Goal: Information Seeking & Learning: Learn about a topic

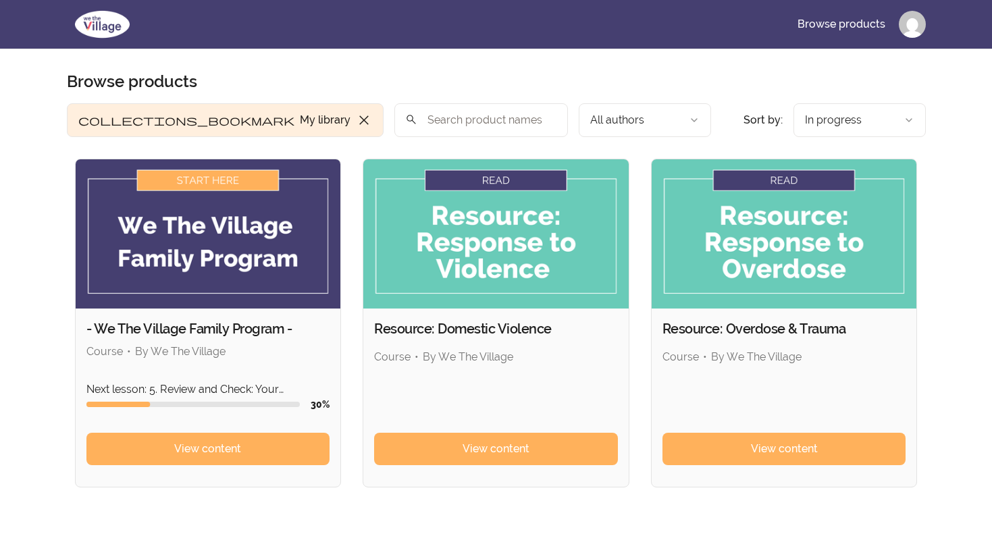
click at [359, 246] on div "- We The Village Family Program - Course • By We The Village Next lesson: 5. Re…" at bounding box center [496, 323] width 843 height 329
click at [292, 256] on img at bounding box center [208, 233] width 265 height 149
click at [232, 182] on img at bounding box center [208, 233] width 265 height 149
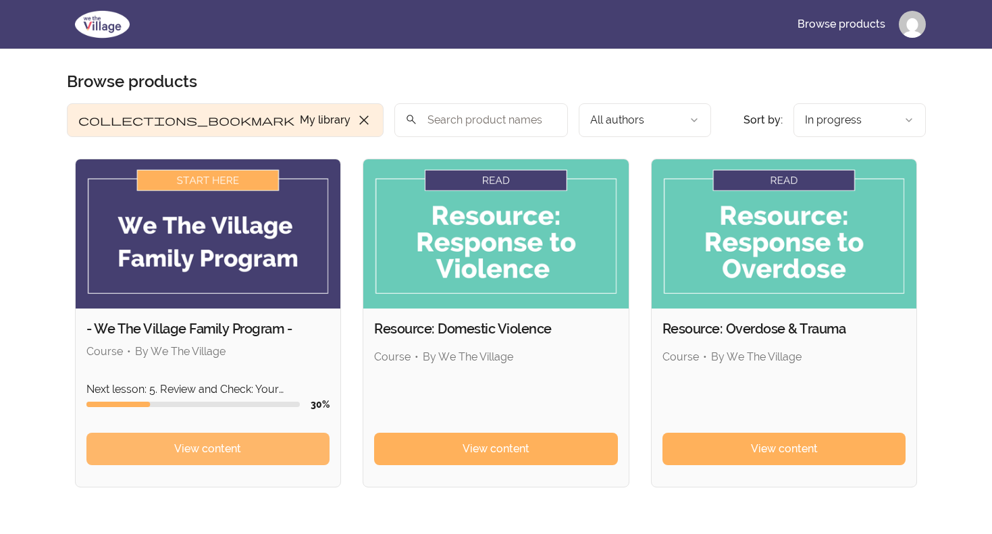
click at [212, 449] on span "View content" at bounding box center [207, 449] width 67 height 16
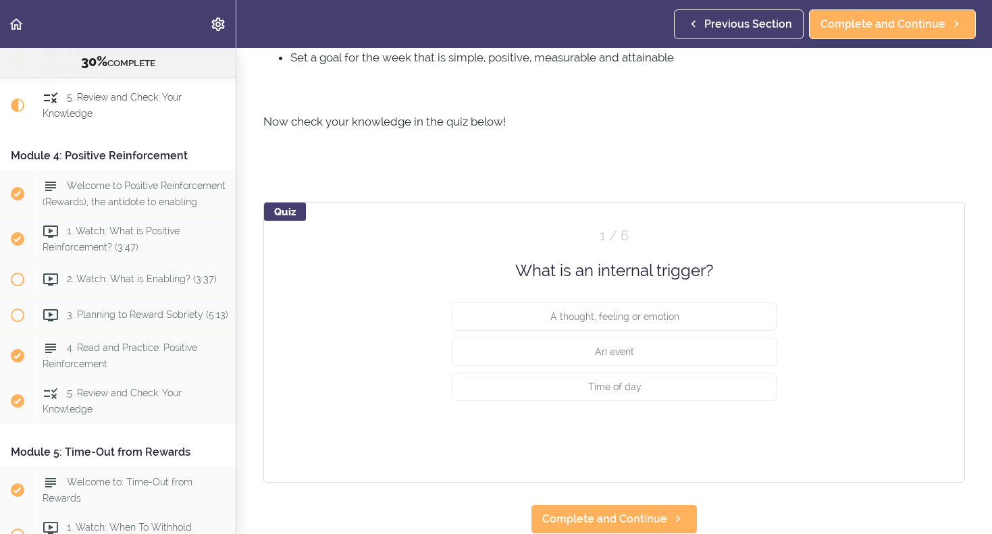
scroll to position [537, 0]
click at [584, 526] on span "Complete and Continue" at bounding box center [604, 520] width 125 height 16
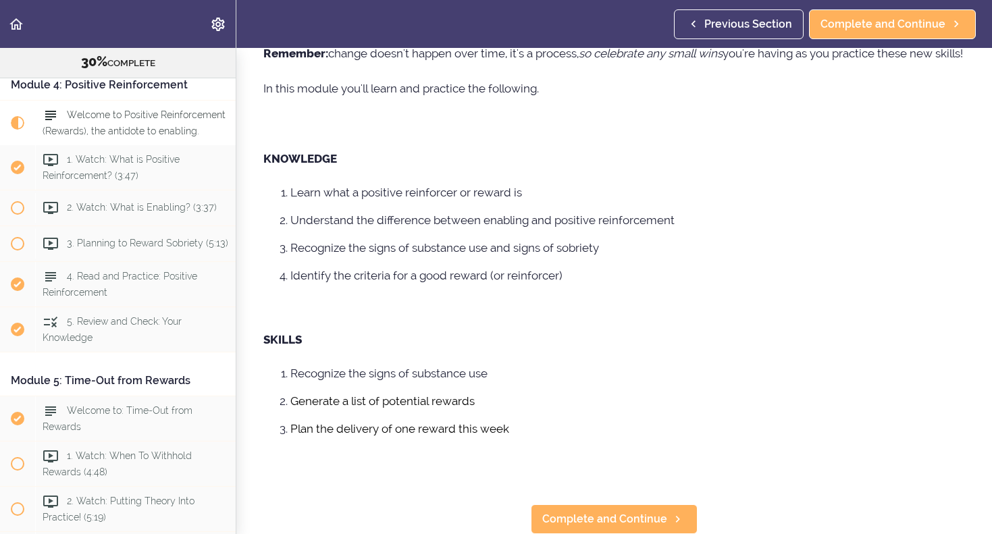
scroll to position [313, 0]
click at [616, 530] on link "Complete and Continue" at bounding box center [614, 520] width 167 height 30
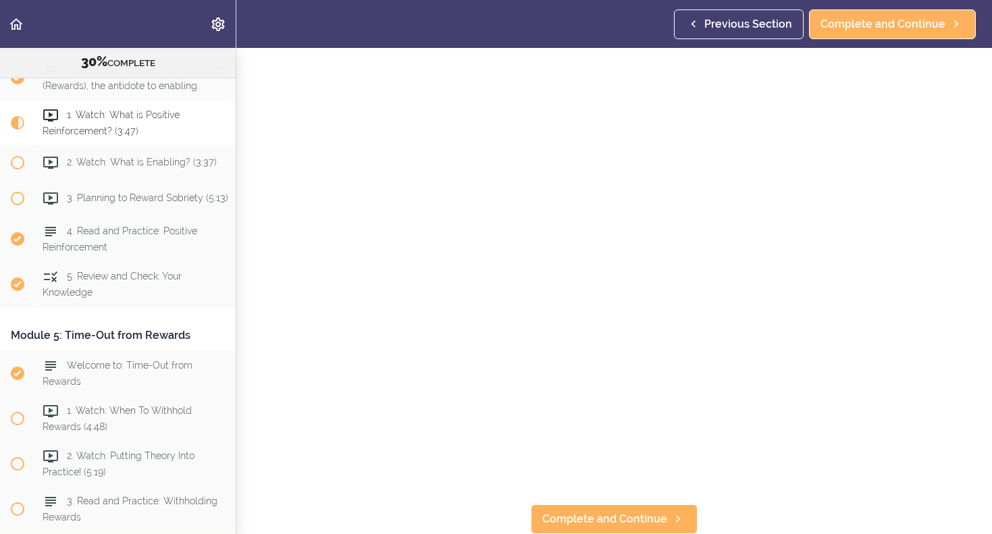
scroll to position [96, 0]
click at [868, 30] on span "Complete and Continue" at bounding box center [883, 24] width 125 height 16
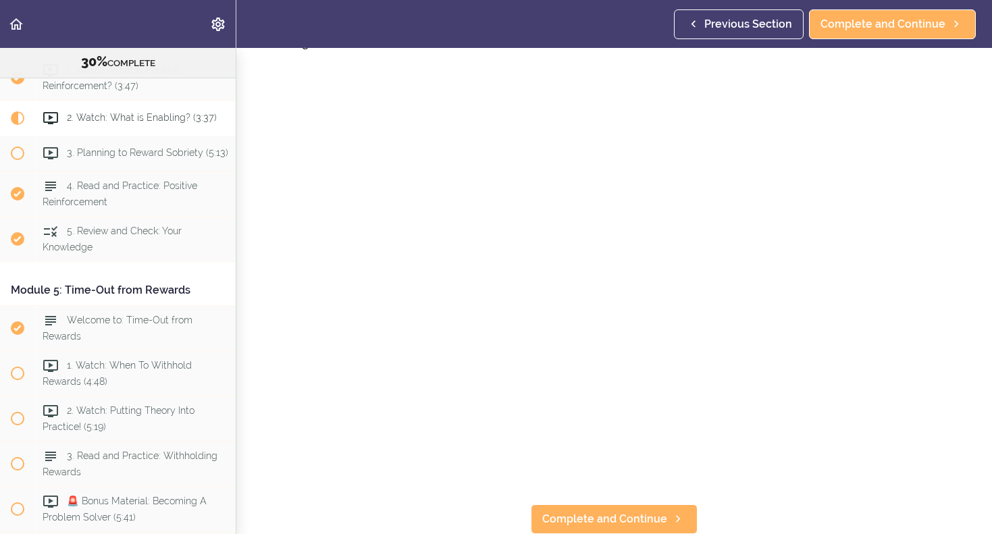
scroll to position [96, 0]
click at [883, 29] on span "Complete and Continue" at bounding box center [883, 24] width 125 height 16
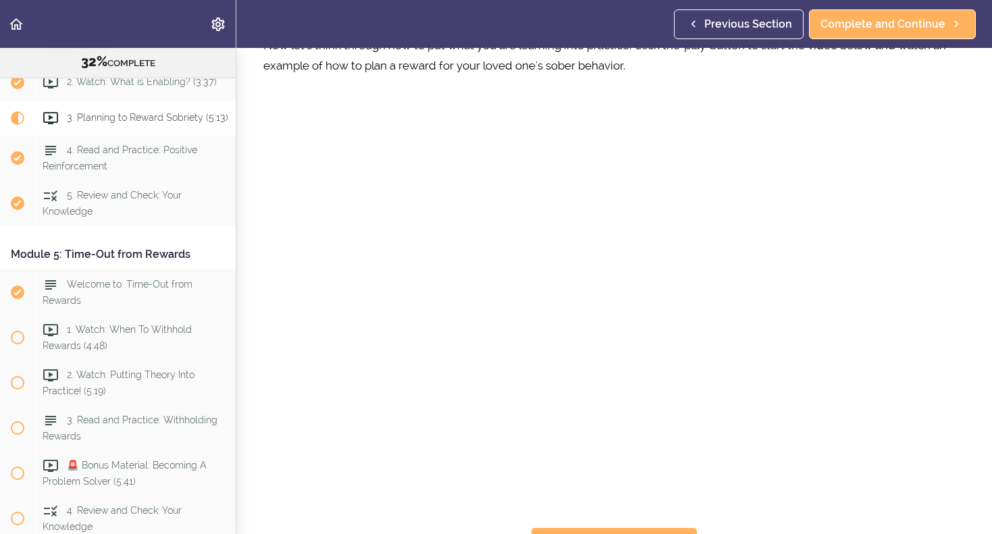
scroll to position [76, 0]
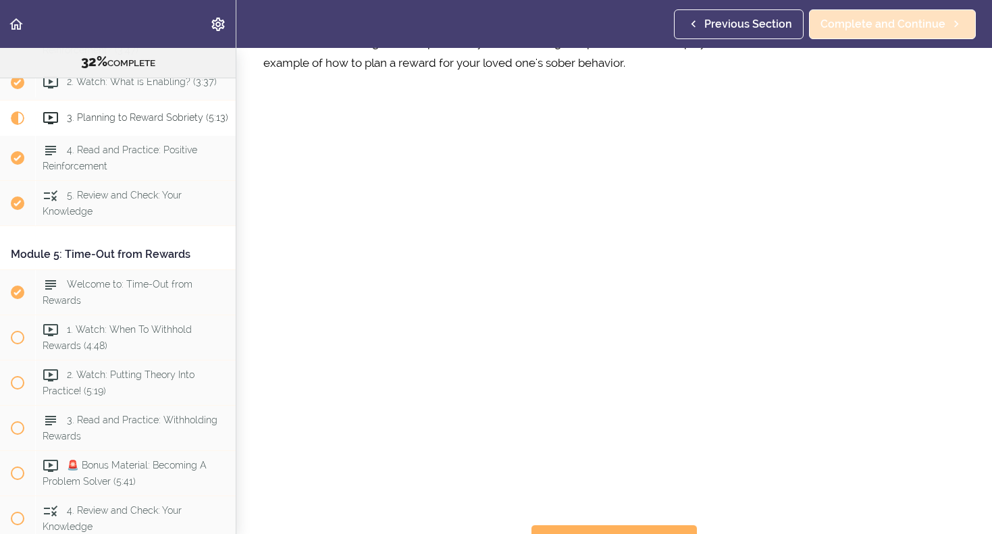
click at [861, 30] on span "Complete and Continue" at bounding box center [883, 24] width 125 height 16
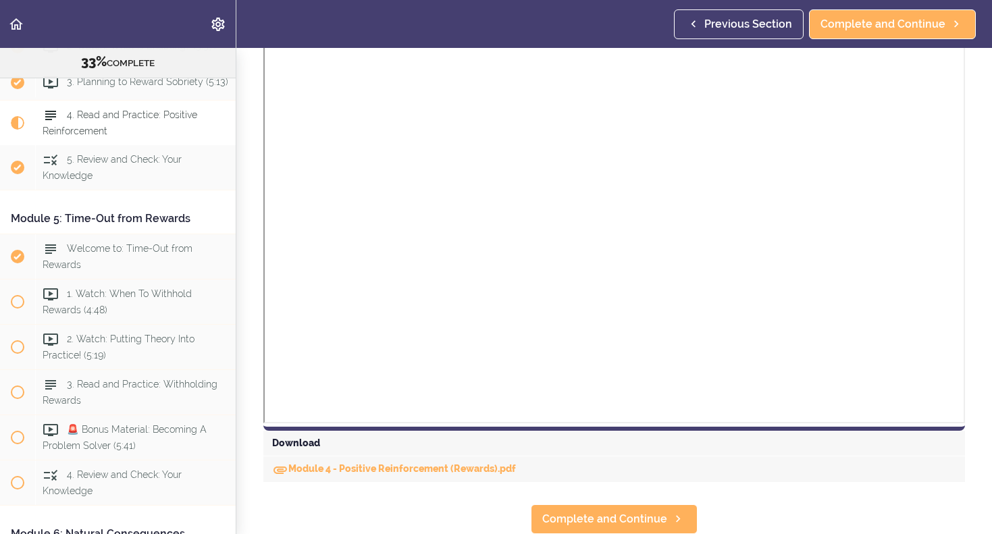
scroll to position [985, 0]
click at [872, 29] on span "Complete and Continue" at bounding box center [883, 24] width 125 height 16
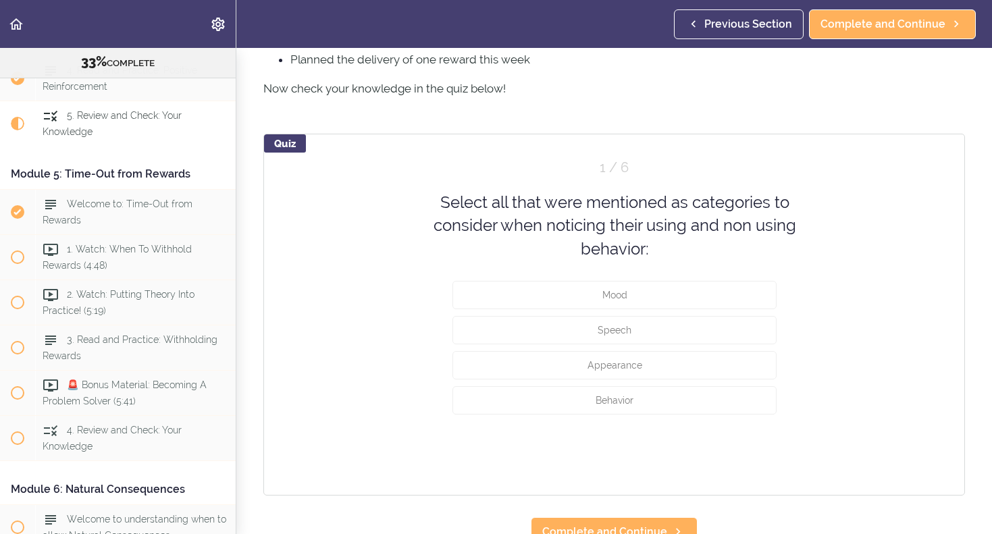
scroll to position [525, 0]
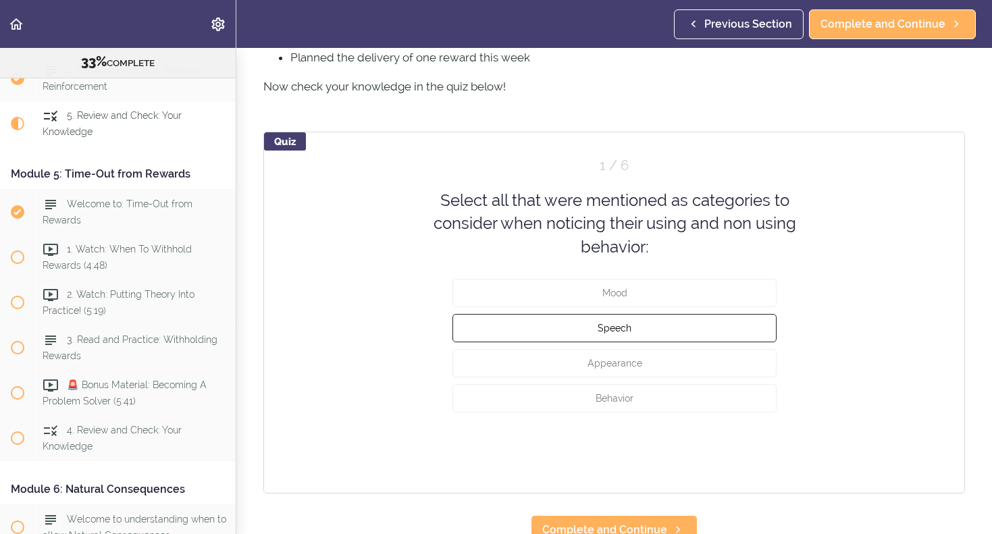
click at [644, 330] on button "Speech" at bounding box center [615, 328] width 324 height 28
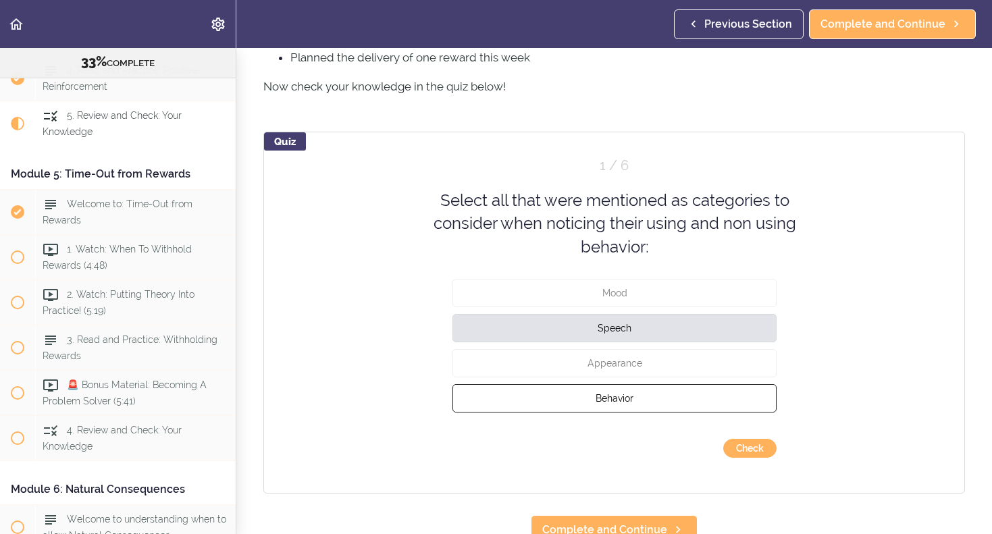
click at [642, 394] on button "Behavior" at bounding box center [615, 398] width 324 height 28
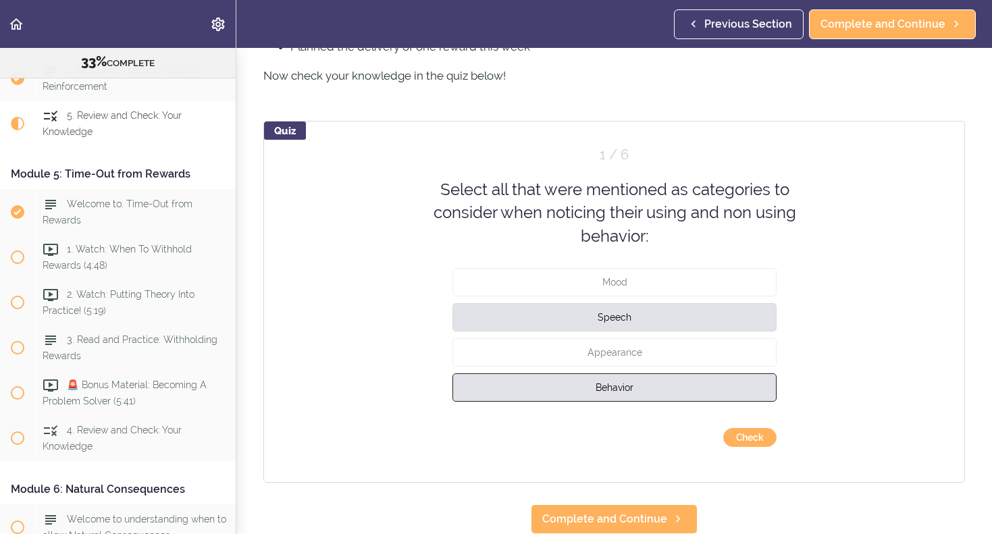
scroll to position [535, 0]
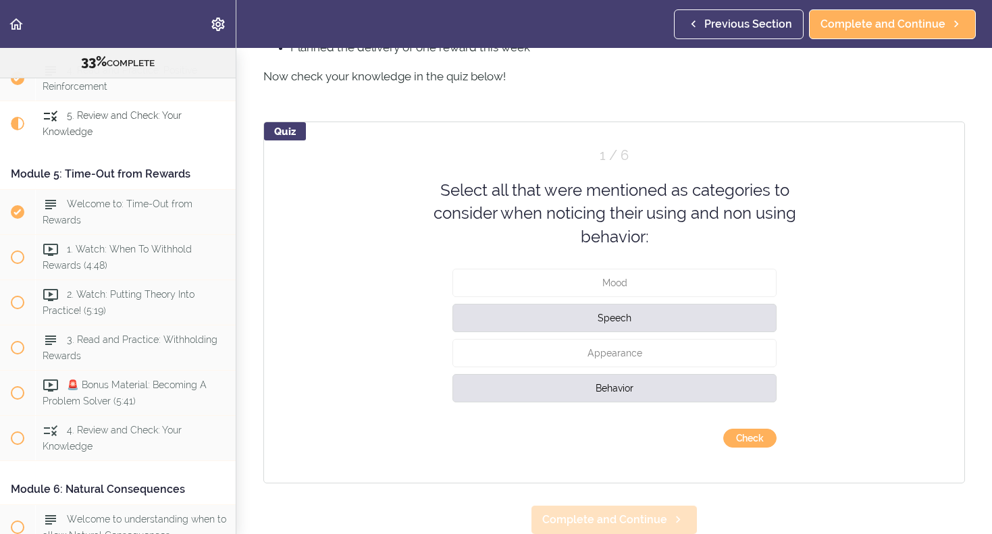
click at [657, 517] on span "Complete and Continue" at bounding box center [604, 520] width 125 height 16
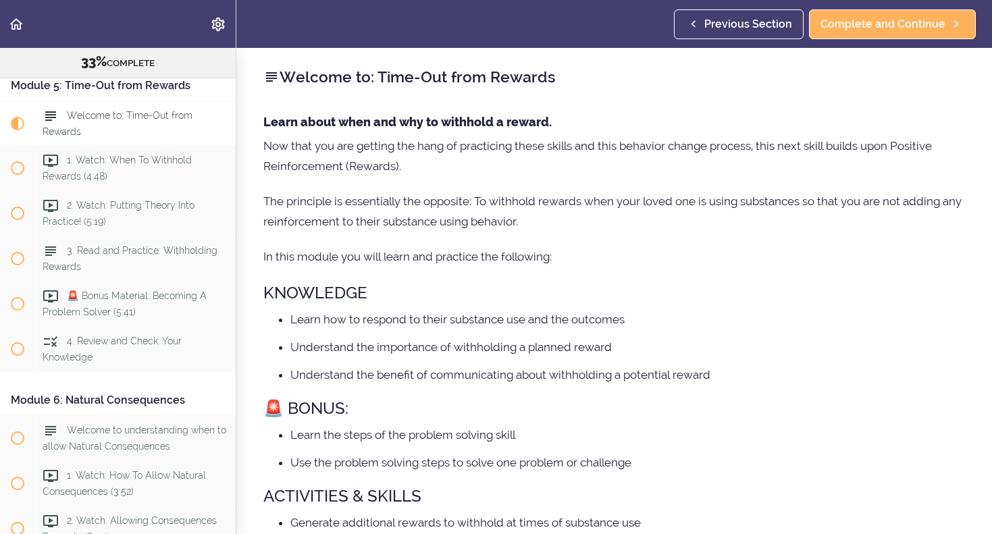
click at [732, 32] on link "Previous Section" at bounding box center [739, 24] width 130 height 30
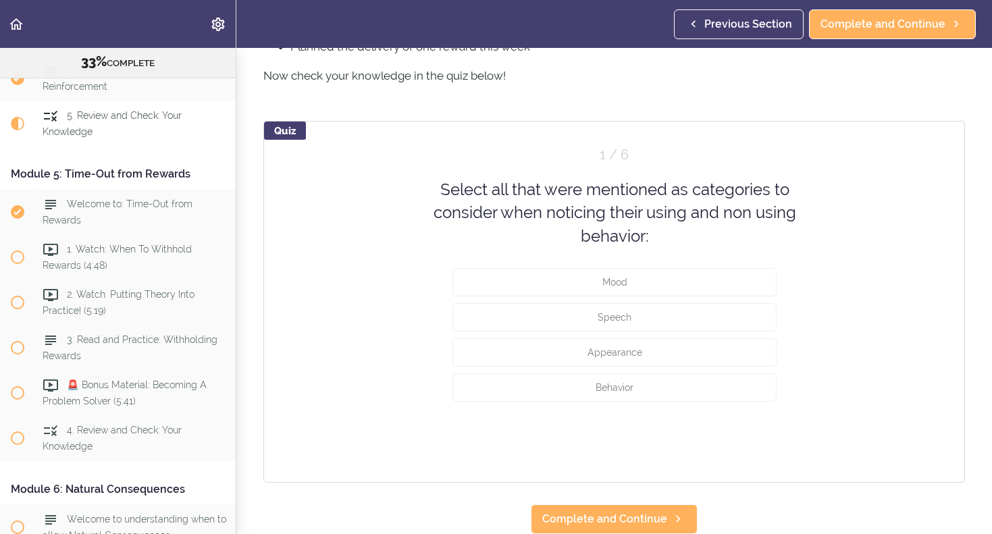
scroll to position [535, 0]
click at [288, 131] on div "Quiz" at bounding box center [285, 131] width 42 height 18
click at [290, 136] on div "Quiz" at bounding box center [285, 131] width 42 height 18
click at [675, 290] on button "Mood" at bounding box center [615, 283] width 324 height 28
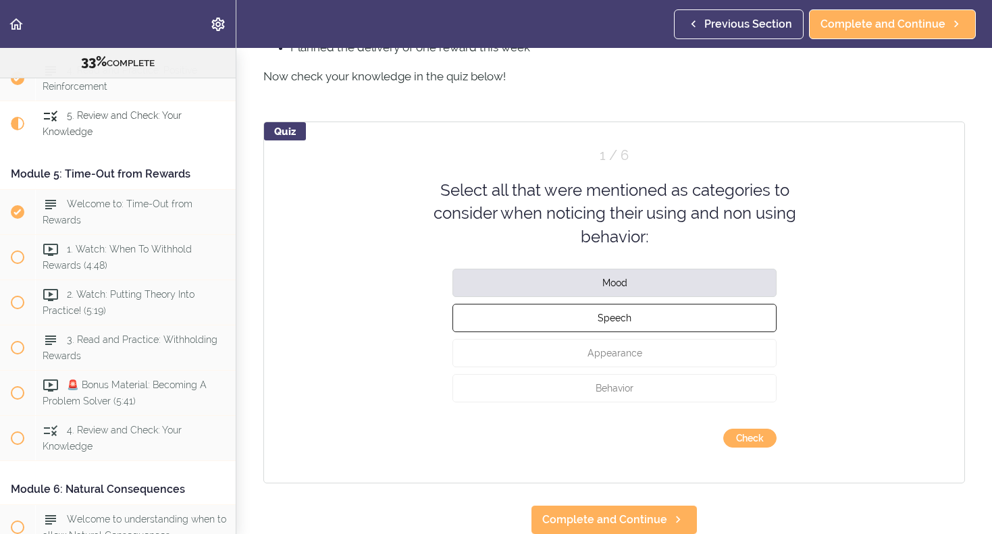
click at [667, 324] on button "Speech" at bounding box center [615, 318] width 324 height 28
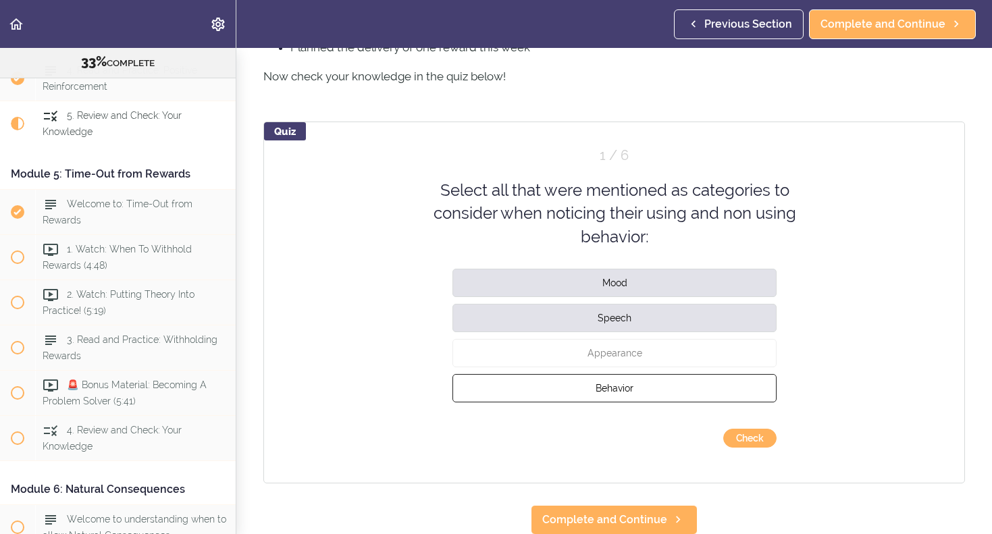
click at [659, 393] on button "Behavior" at bounding box center [615, 388] width 324 height 28
click at [750, 440] on button "Check" at bounding box center [749, 438] width 53 height 19
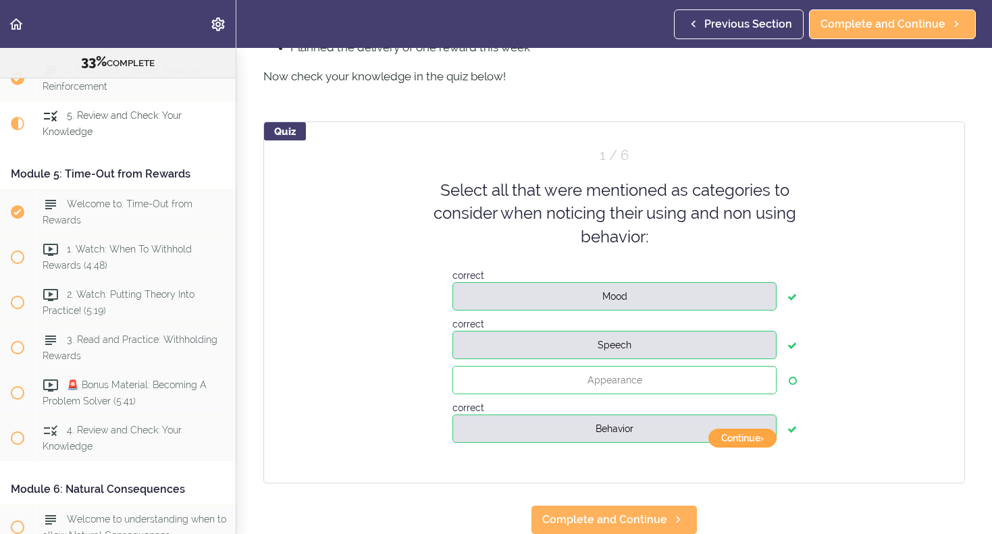
click at [753, 436] on button "Continue ›" at bounding box center [743, 438] width 68 height 19
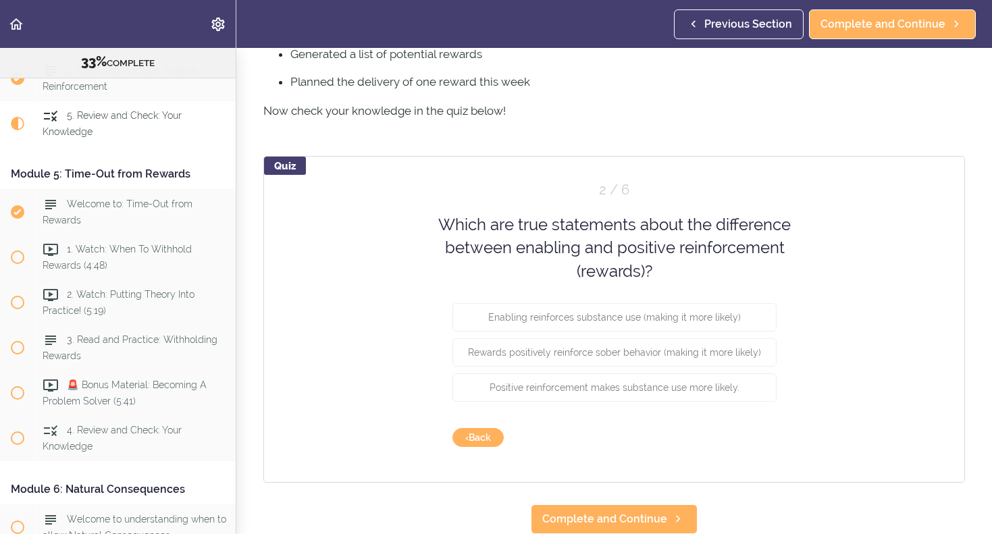
scroll to position [500, 0]
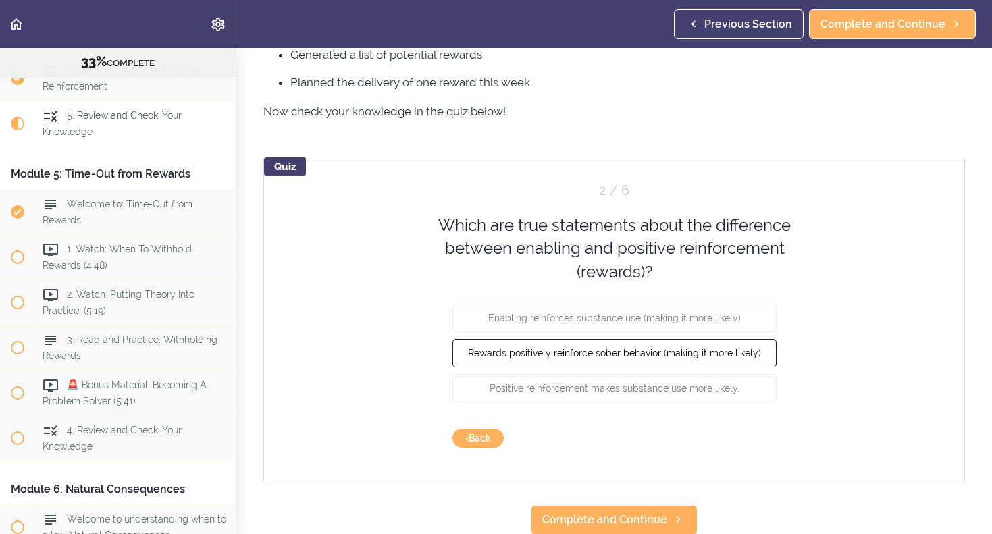
click at [659, 355] on span "Rewards positively reinforce sober behavior (making it more likely)" at bounding box center [614, 353] width 293 height 11
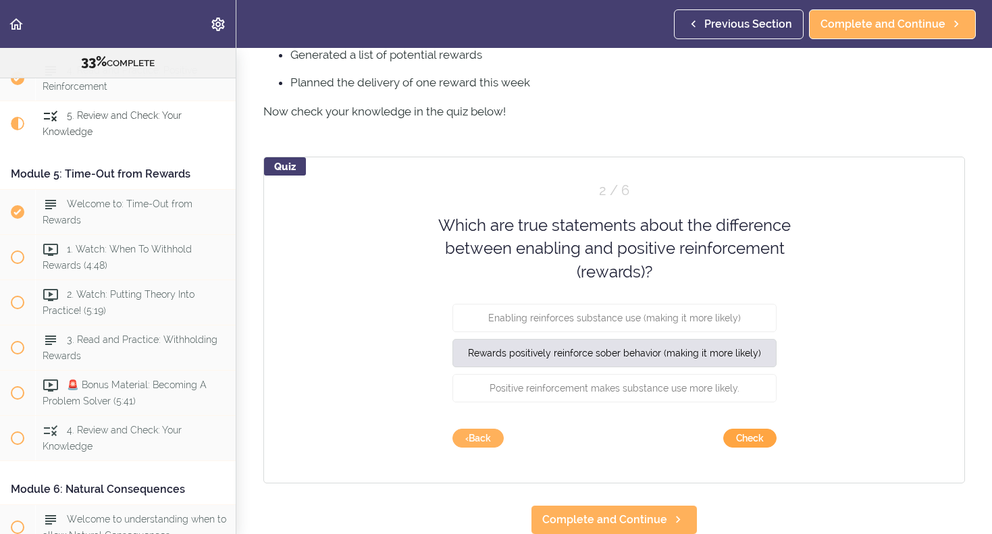
click at [741, 440] on button "Check" at bounding box center [749, 438] width 53 height 19
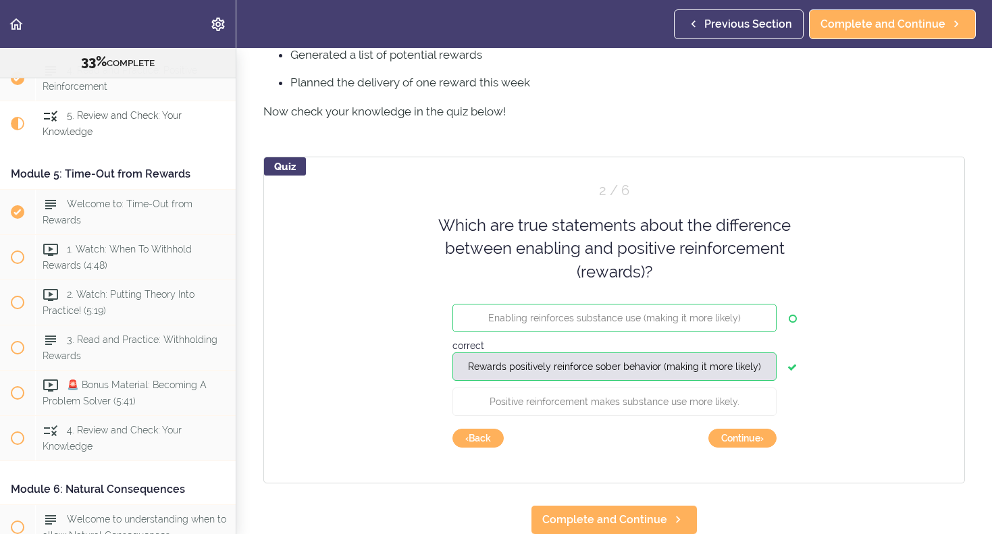
click at [740, 427] on div "Quiz 2 / 6 Which are true statements about the difference between enabling and …" at bounding box center [614, 320] width 702 height 327
click at [744, 442] on button "Continue ›" at bounding box center [743, 438] width 68 height 19
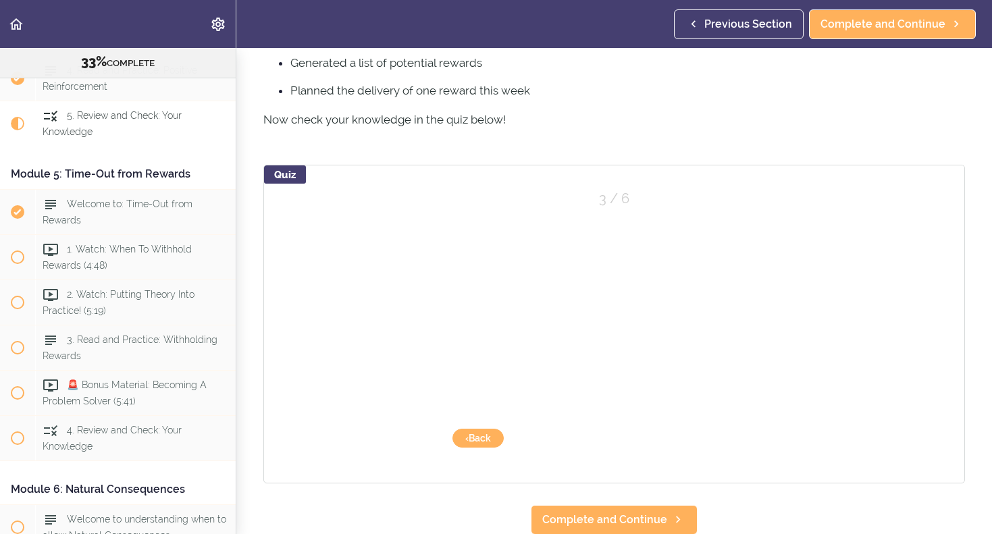
scroll to position [492, 0]
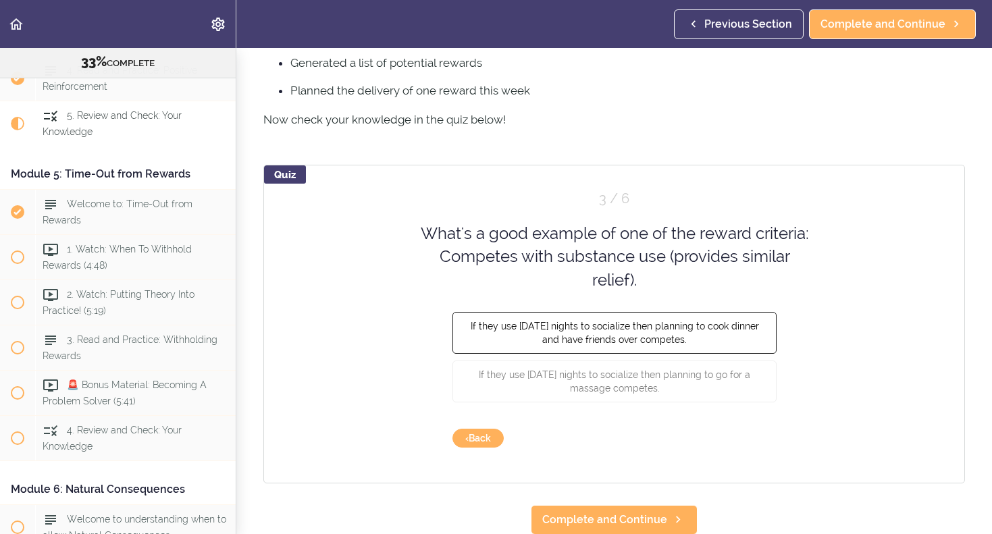
click at [632, 340] on span "If they use [DATE] nights to socialize then planning to cook dinner and have fr…" at bounding box center [614, 333] width 288 height 24
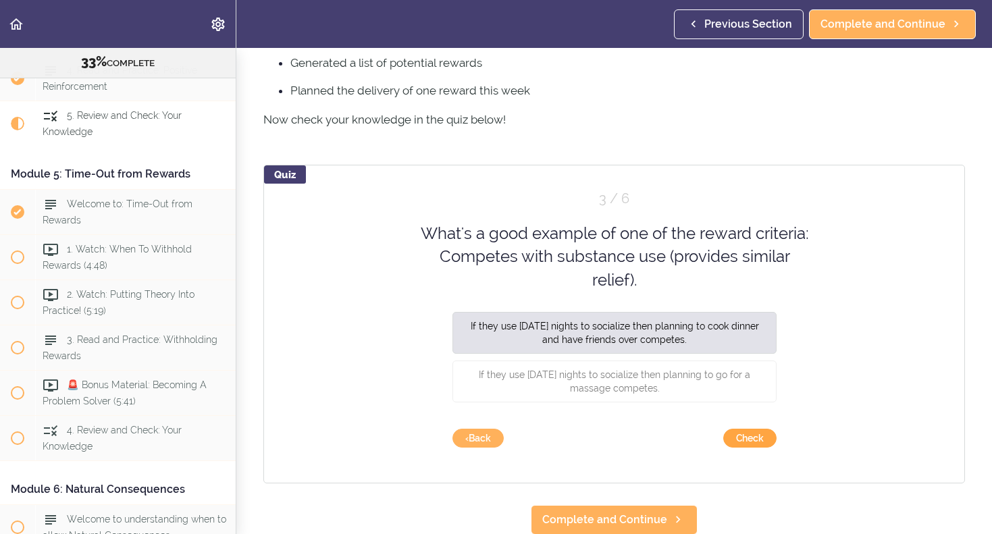
click at [742, 440] on button "Check" at bounding box center [749, 438] width 53 height 19
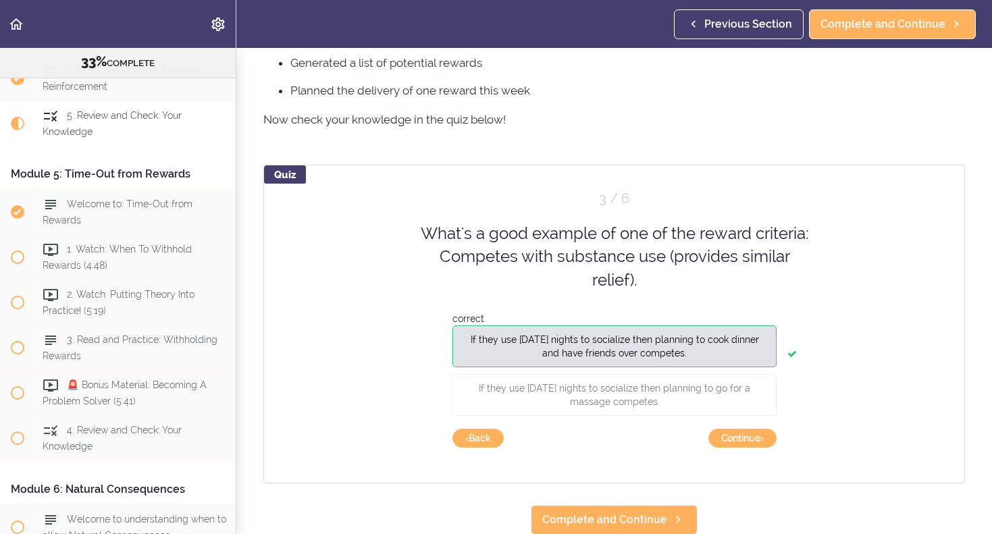
click at [742, 440] on button "Continue ›" at bounding box center [743, 438] width 68 height 19
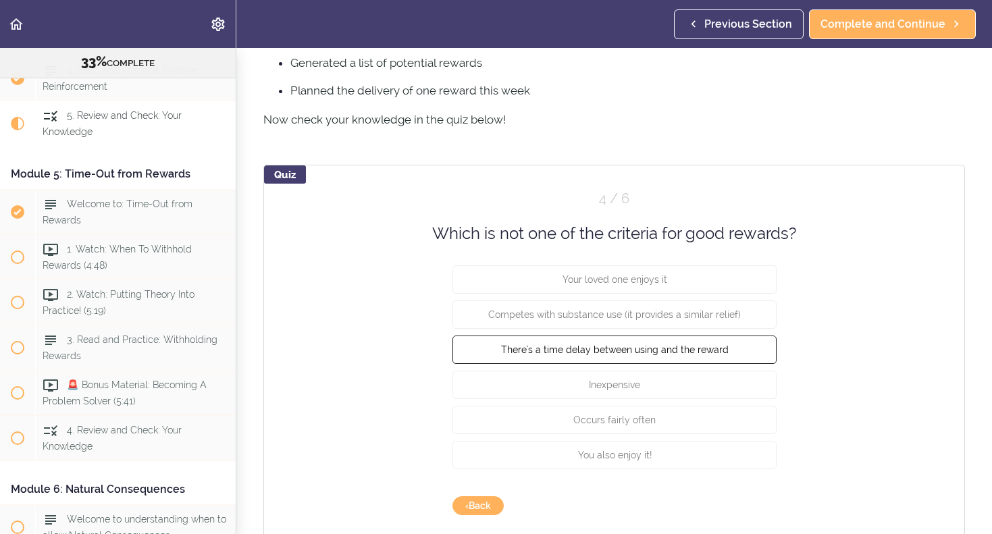
click at [644, 349] on span "There's a time delay between using and the reward" at bounding box center [615, 349] width 228 height 11
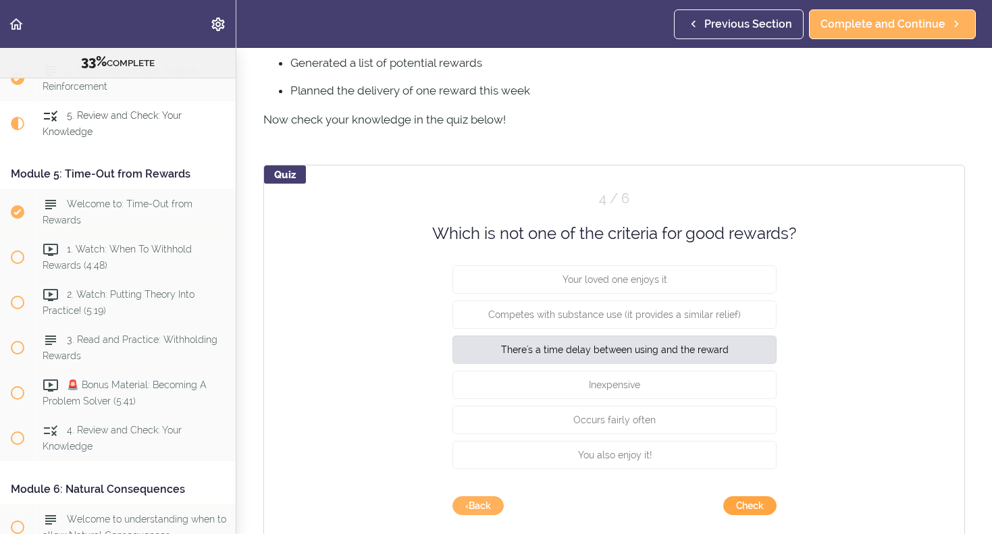
click at [751, 505] on button "Check" at bounding box center [749, 505] width 53 height 19
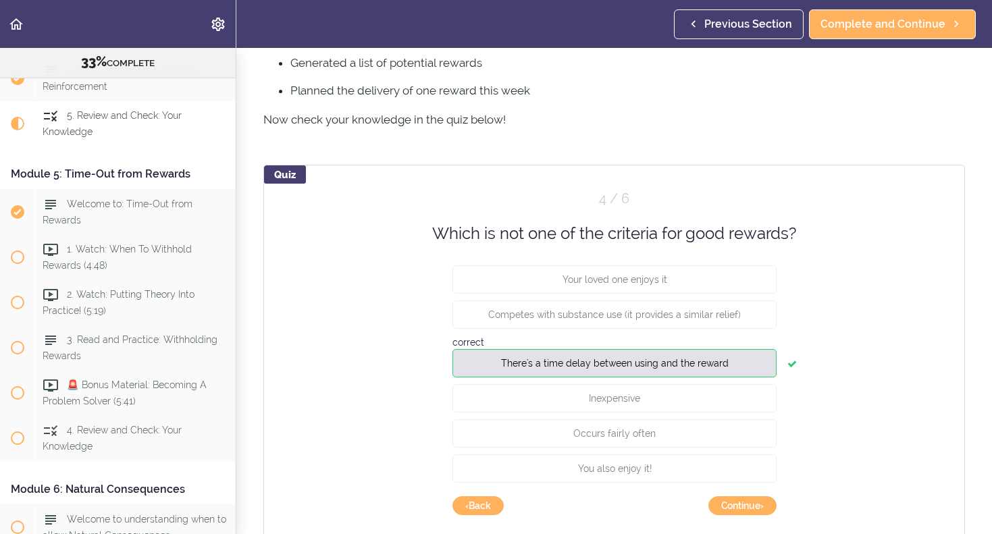
click at [751, 505] on button "Continue ›" at bounding box center [743, 505] width 68 height 19
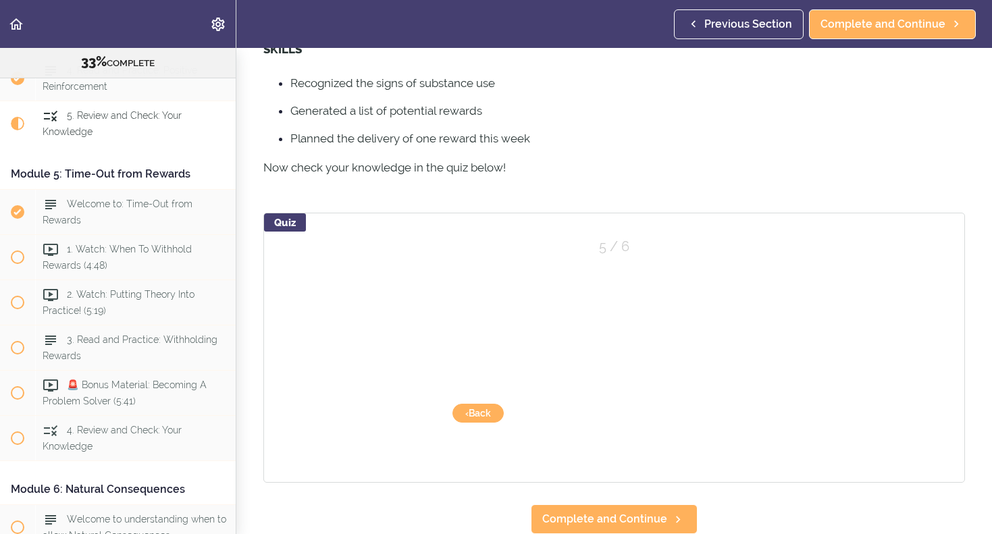
scroll to position [444, 0]
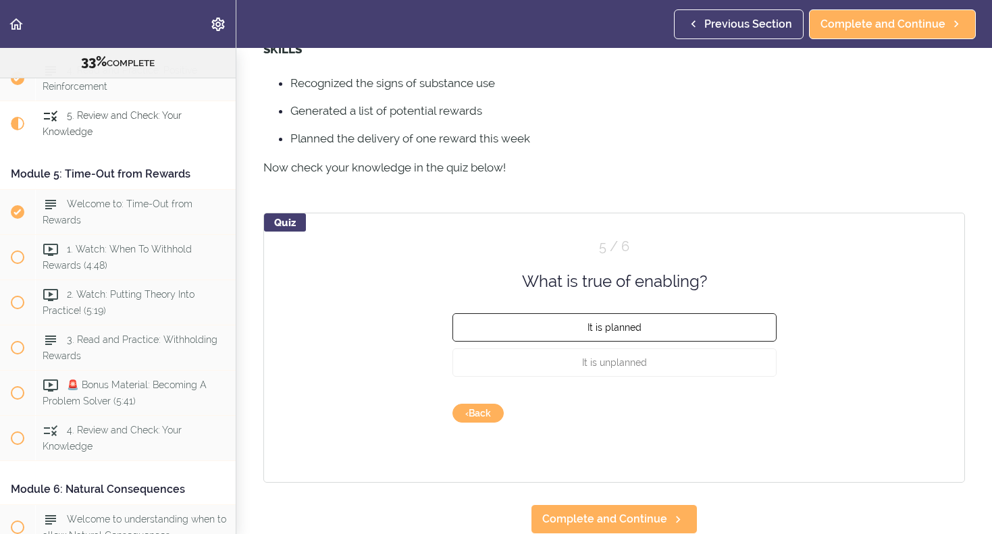
click at [614, 328] on span "It is planned" at bounding box center [615, 327] width 54 height 11
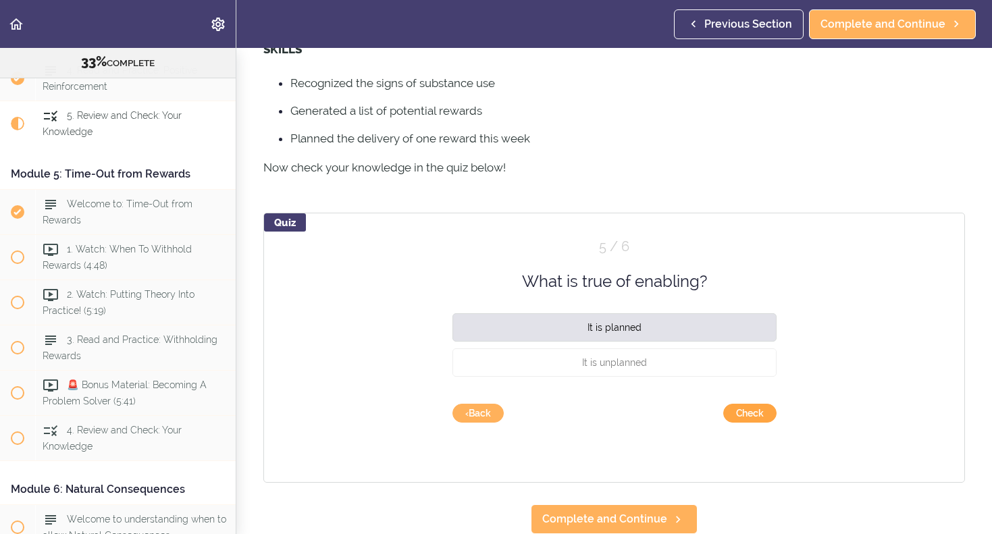
click at [752, 411] on button "Check" at bounding box center [749, 413] width 53 height 19
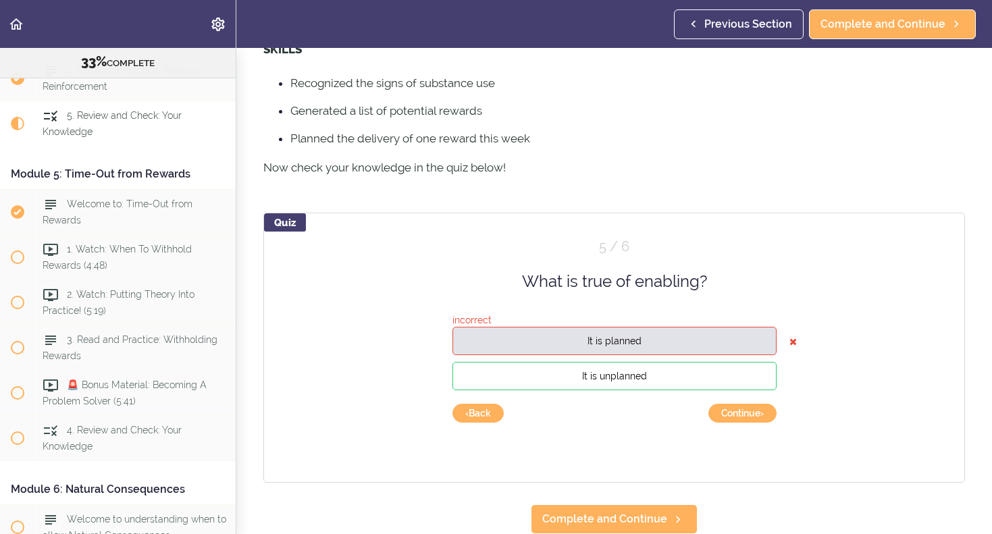
click at [681, 383] on button "It is unplanned" at bounding box center [615, 376] width 324 height 28
click at [794, 340] on icon at bounding box center [793, 341] width 7 height 27
click at [740, 415] on button "Continue ›" at bounding box center [743, 413] width 68 height 19
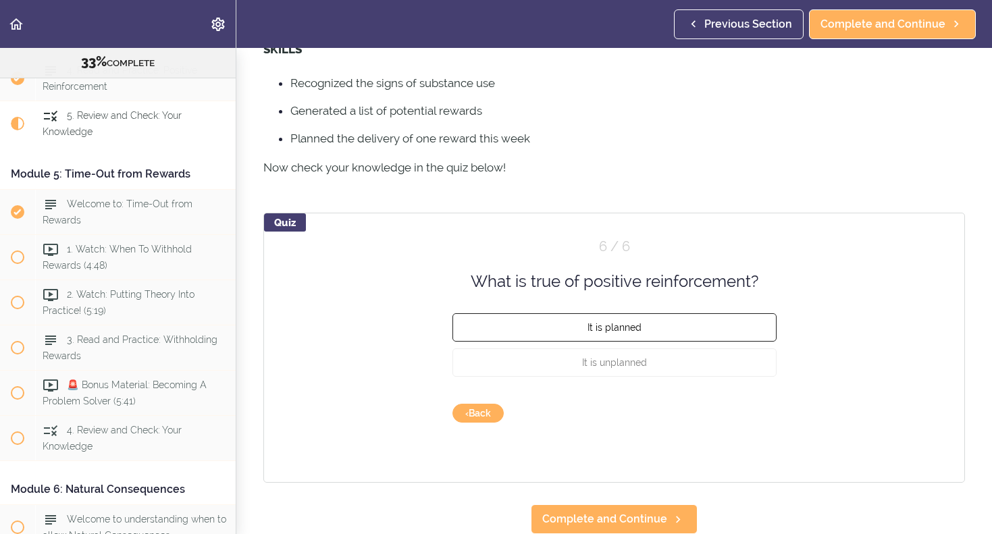
click at [625, 330] on span "It is planned" at bounding box center [615, 327] width 54 height 11
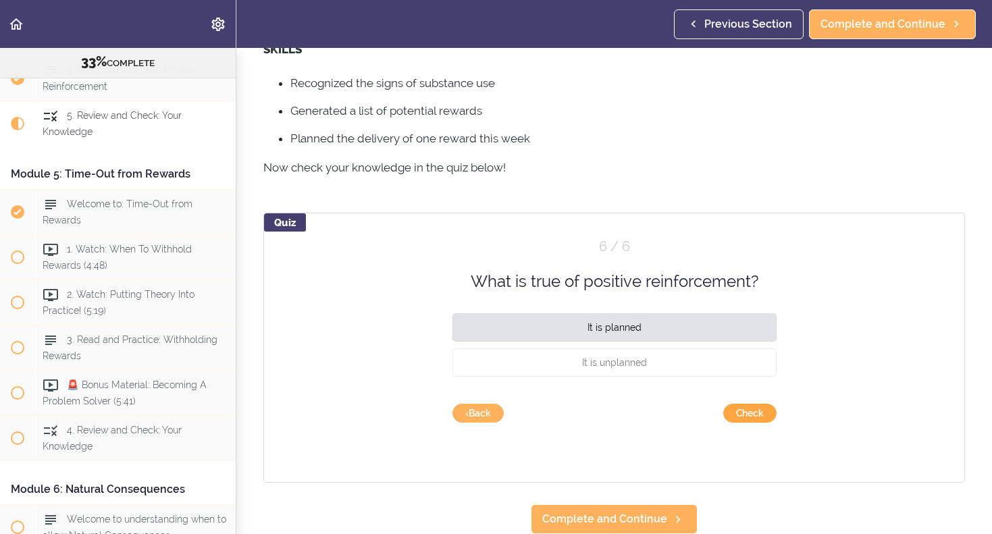
click at [756, 409] on button "Check" at bounding box center [749, 413] width 53 height 19
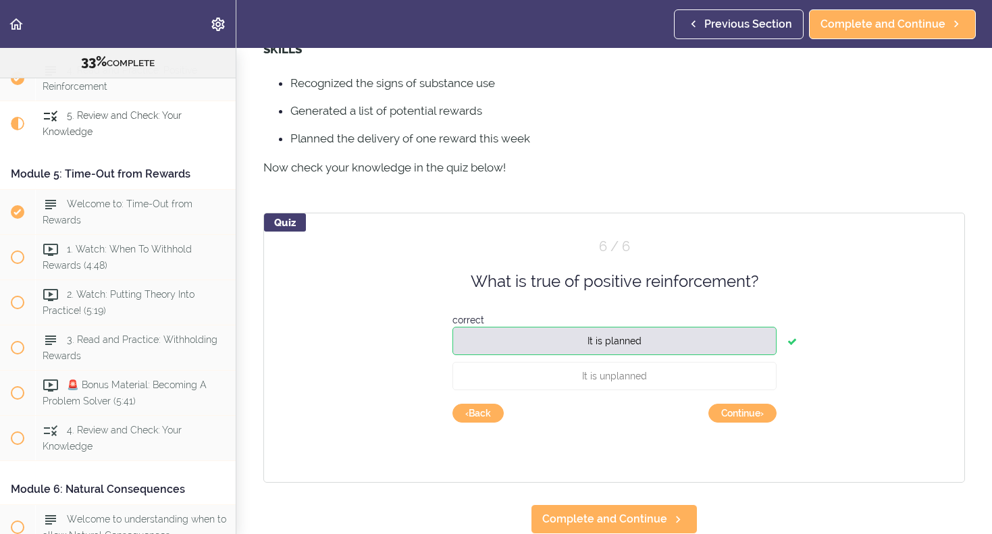
click at [756, 409] on button "Continue ›" at bounding box center [743, 413] width 68 height 19
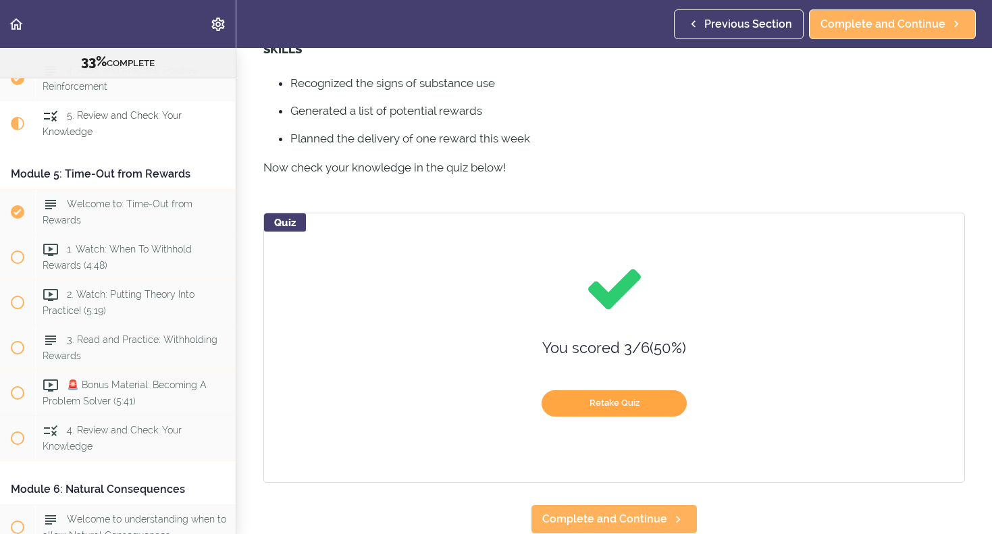
click at [632, 405] on button "Retake Quiz" at bounding box center [614, 403] width 145 height 26
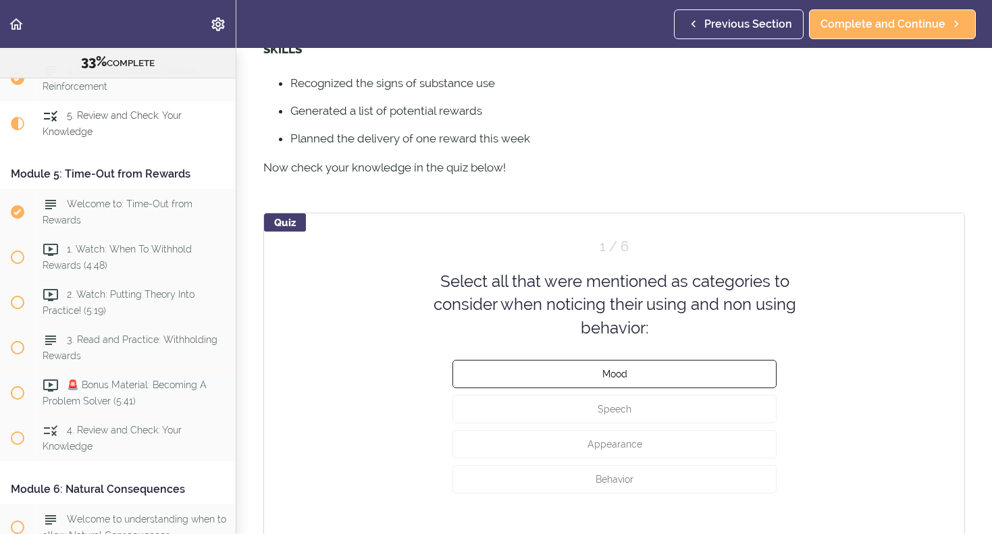
click at [631, 374] on button "Mood" at bounding box center [615, 374] width 324 height 28
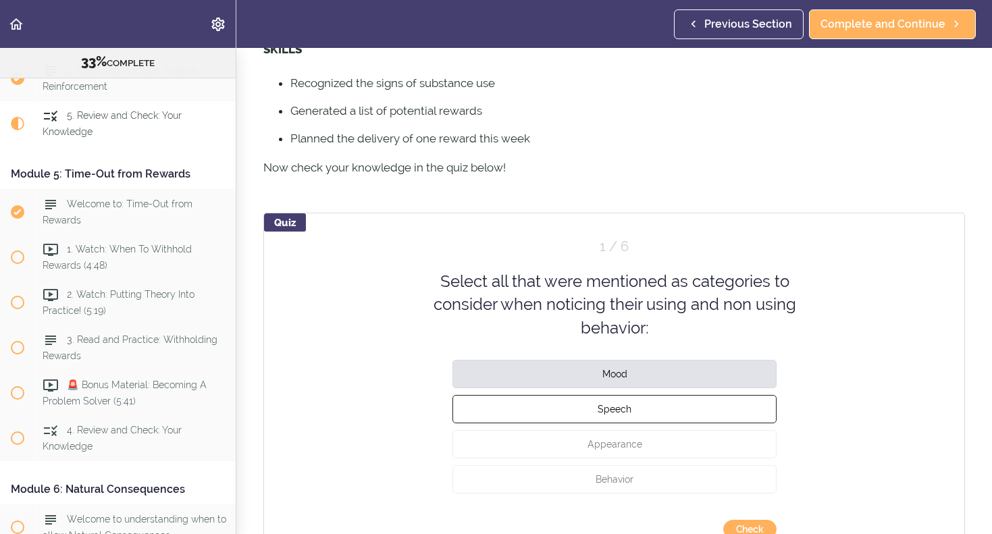
click at [630, 404] on span "Speech" at bounding box center [615, 409] width 34 height 11
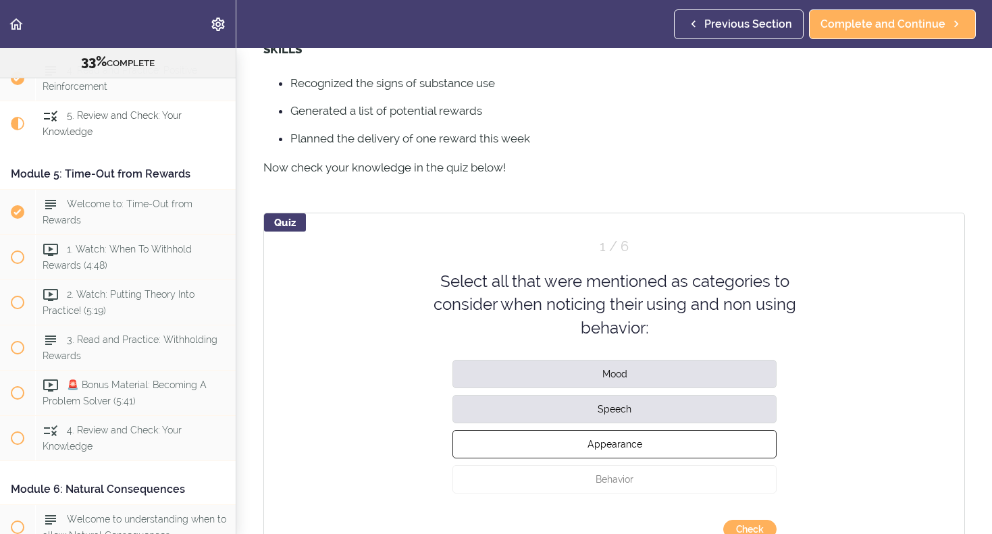
click at [628, 437] on button "Appearance" at bounding box center [615, 444] width 324 height 28
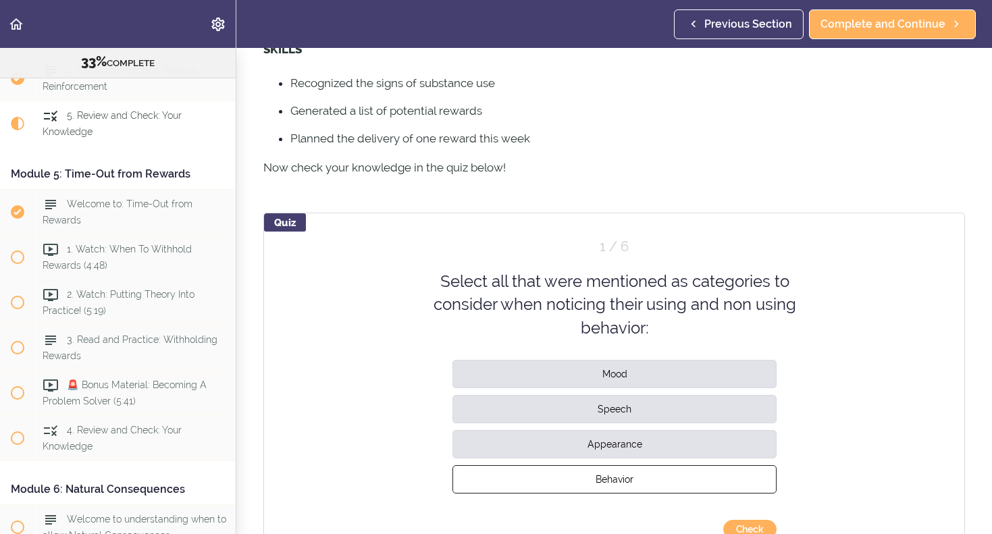
click at [627, 473] on button "Behavior" at bounding box center [615, 479] width 324 height 28
click at [748, 526] on button "Check" at bounding box center [749, 529] width 53 height 19
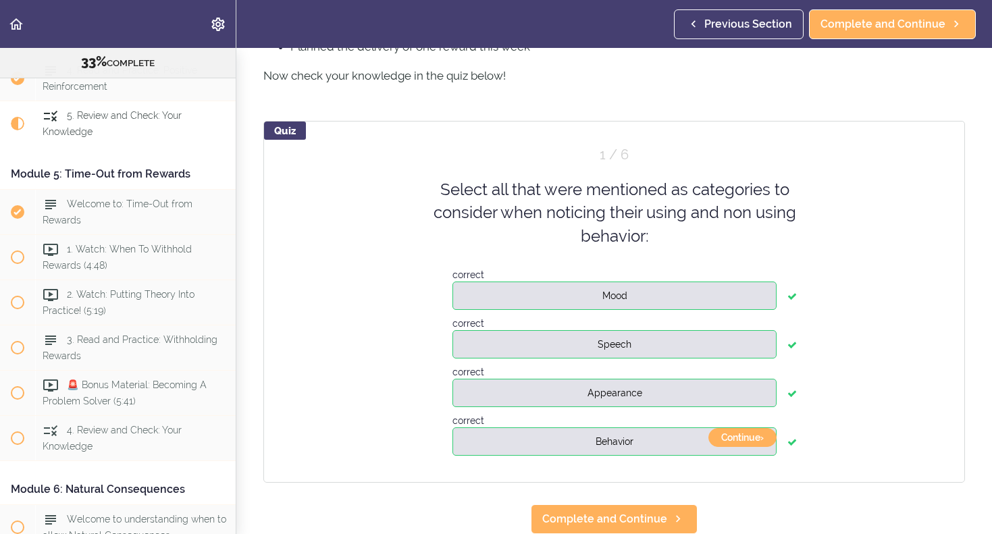
scroll to position [535, 0]
click at [732, 436] on button "Continue ›" at bounding box center [743, 438] width 68 height 19
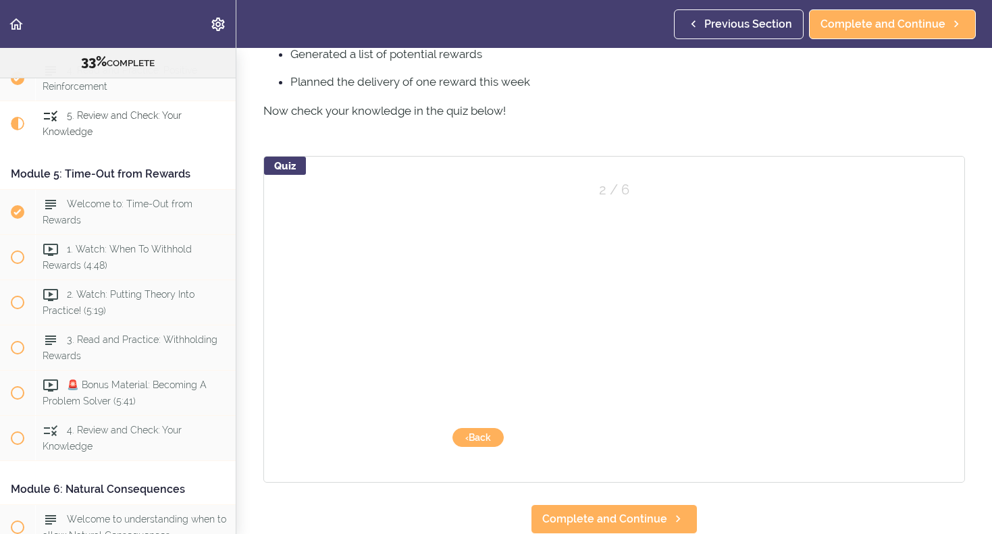
scroll to position [500, 0]
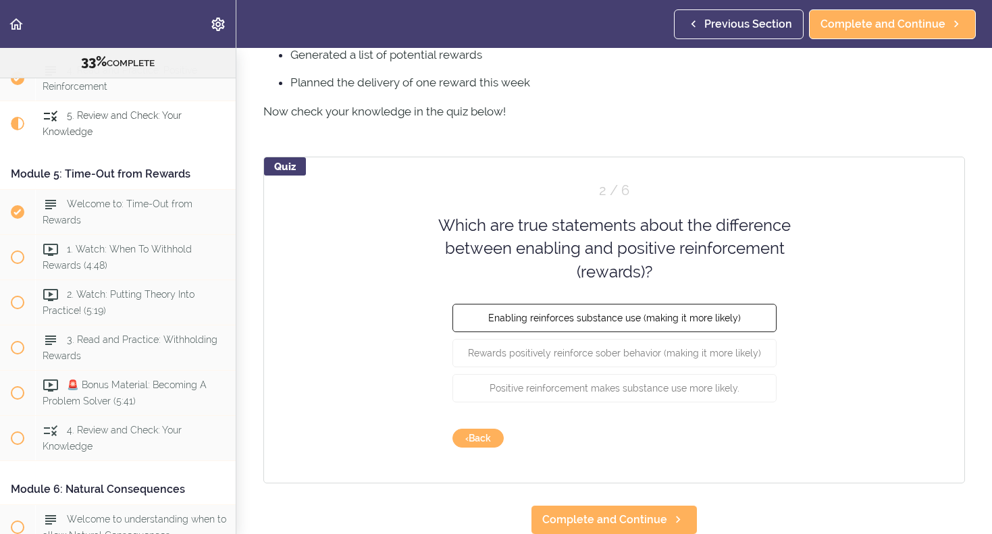
click at [651, 321] on span "Enabling reinforces substance use (making it more likely)" at bounding box center [614, 318] width 253 height 11
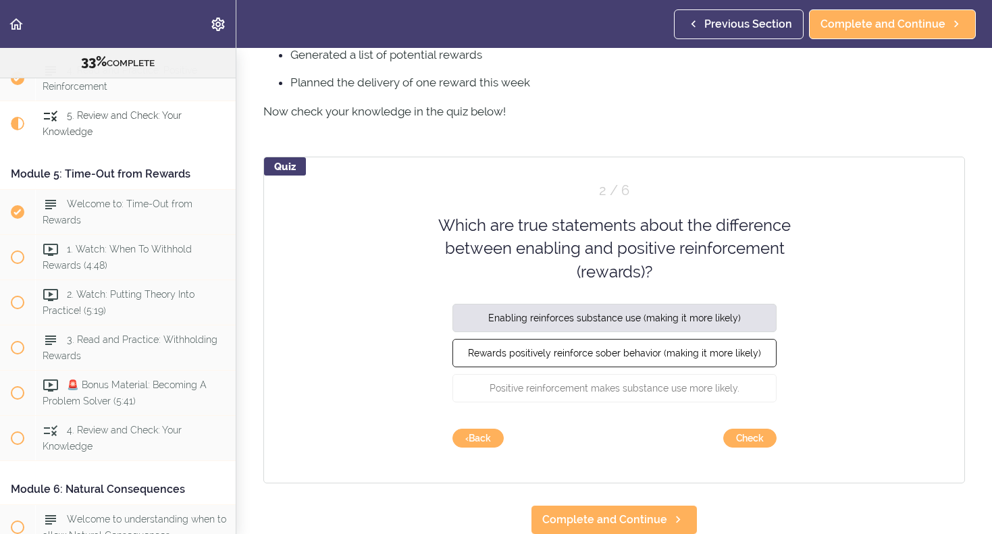
click at [654, 355] on span "Rewards positively reinforce sober behavior (making it more likely)" at bounding box center [614, 353] width 293 height 11
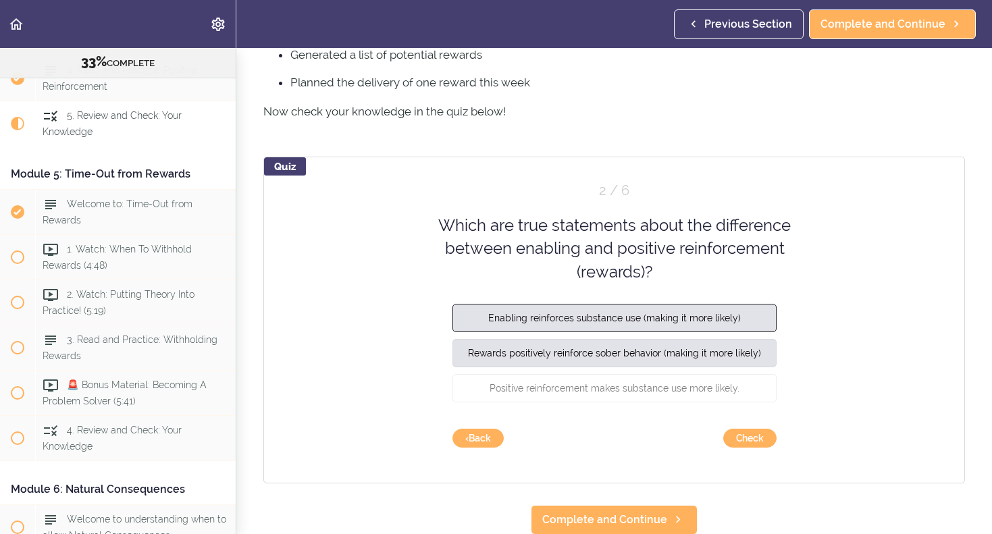
click at [684, 310] on button "Enabling reinforces substance use (making it more likely)" at bounding box center [615, 318] width 324 height 28
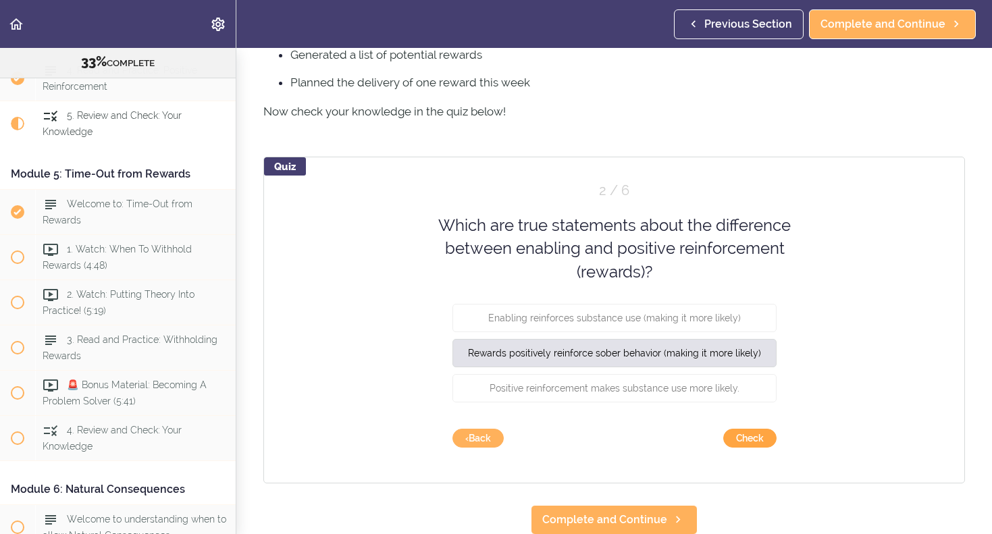
click at [749, 437] on button "Check" at bounding box center [749, 438] width 53 height 19
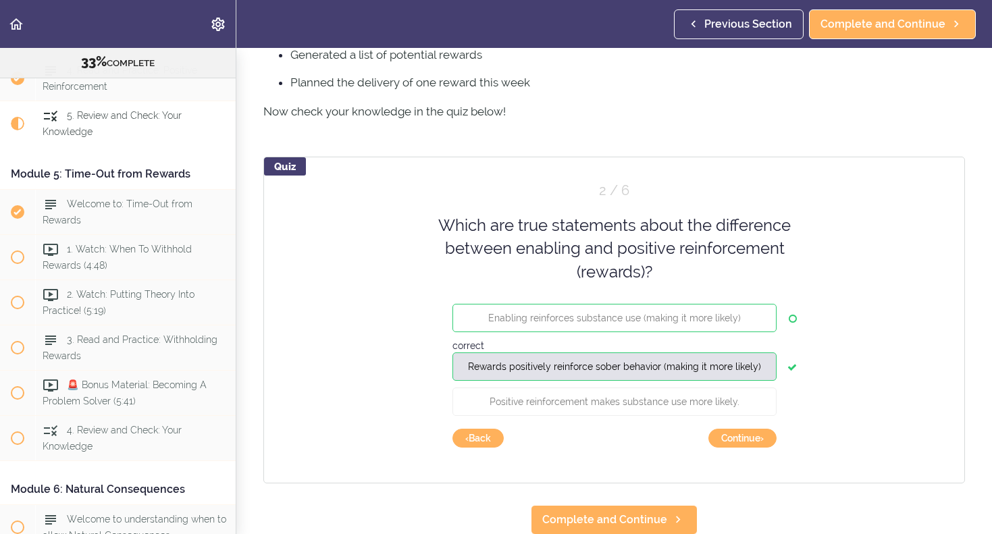
click at [749, 437] on button "Continue ›" at bounding box center [743, 438] width 68 height 19
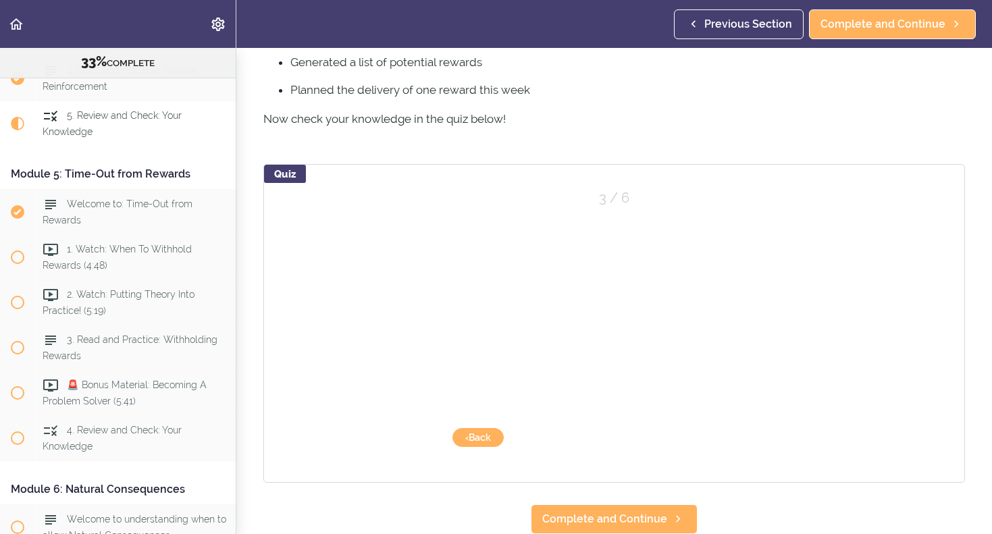
scroll to position [492, 0]
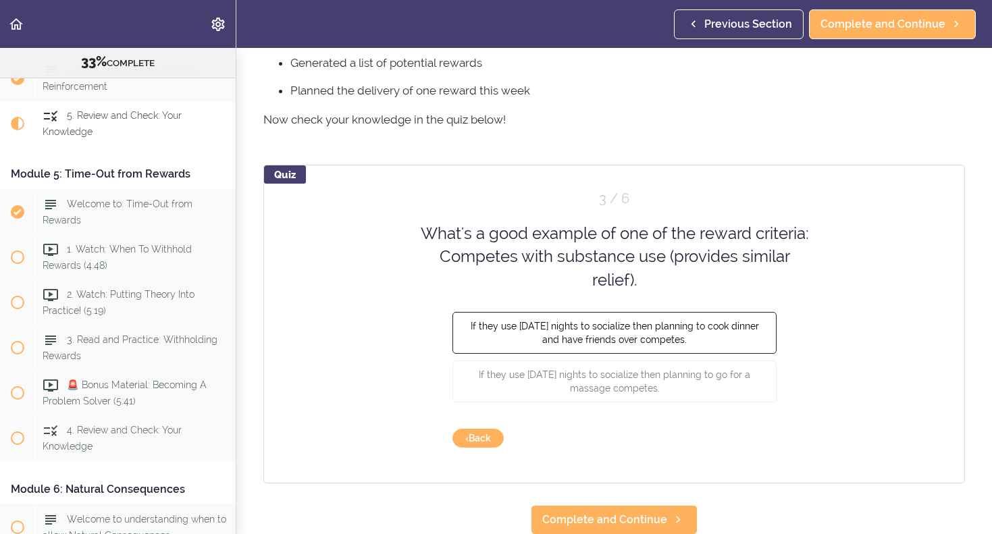
click at [637, 331] on button "If they use [DATE] nights to socialize then planning to cook dinner and have fr…" at bounding box center [615, 333] width 324 height 42
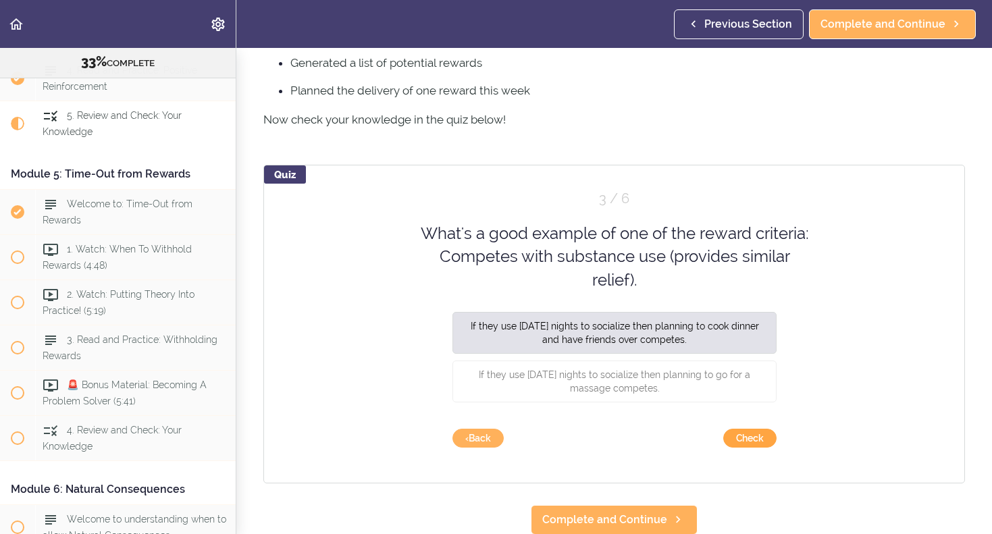
click at [753, 443] on button "Check" at bounding box center [749, 438] width 53 height 19
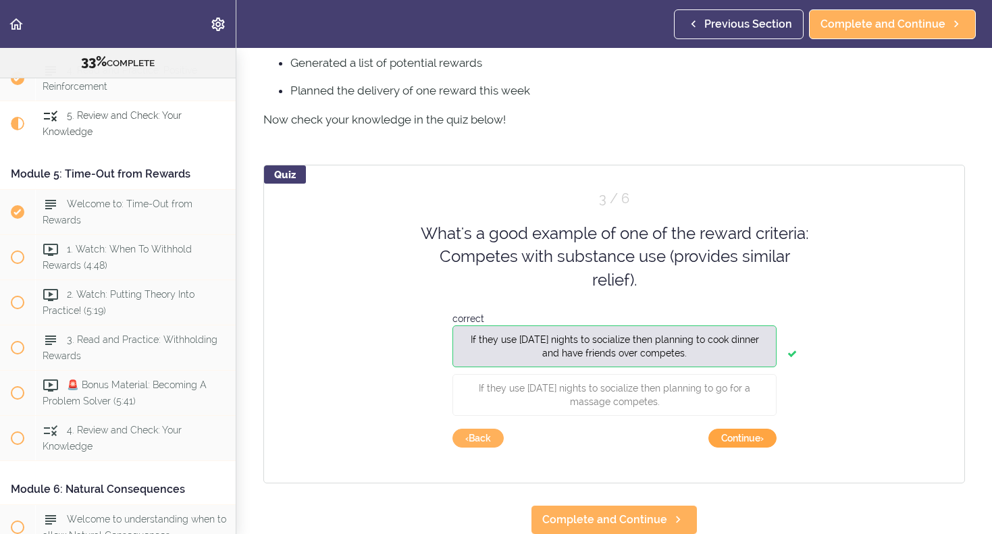
click at [748, 439] on button "Continue ›" at bounding box center [743, 438] width 68 height 19
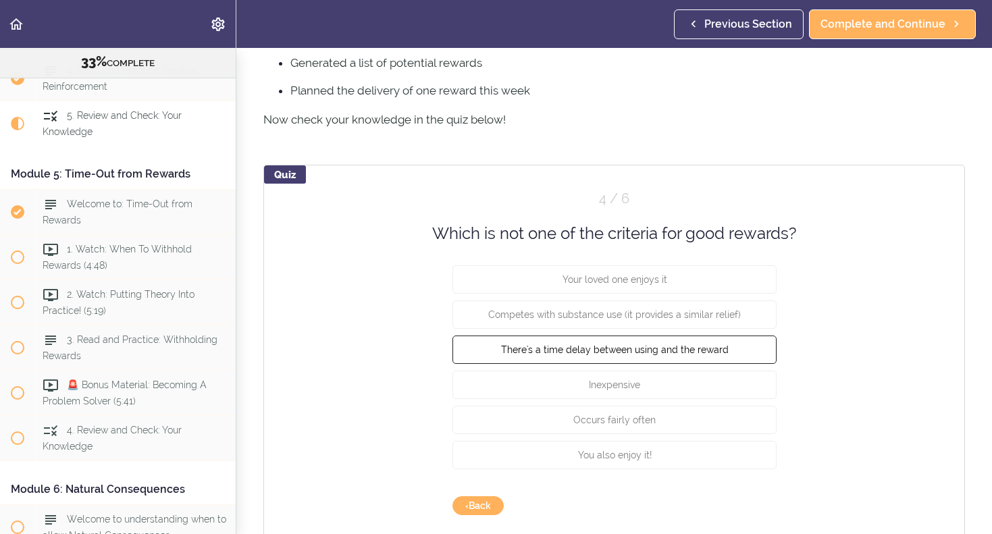
click at [687, 346] on span "There's a time delay between using and the reward" at bounding box center [615, 349] width 228 height 11
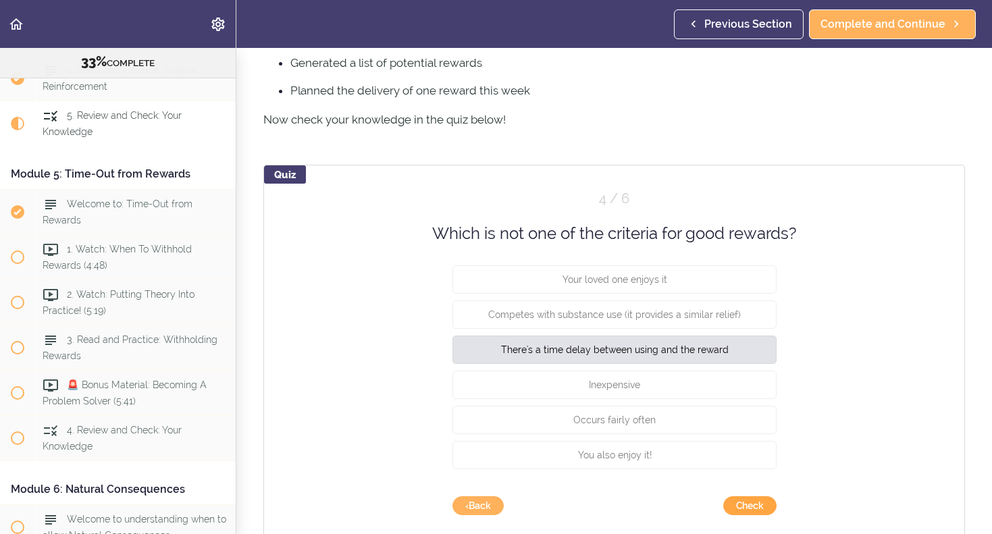
click at [758, 503] on button "Check" at bounding box center [749, 505] width 53 height 19
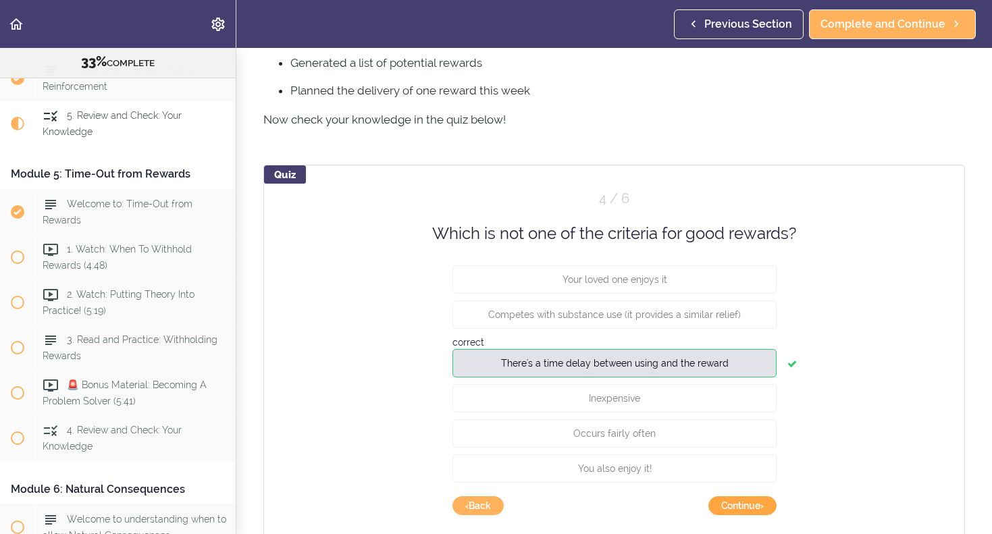
click at [750, 508] on button "Continue ›" at bounding box center [743, 505] width 68 height 19
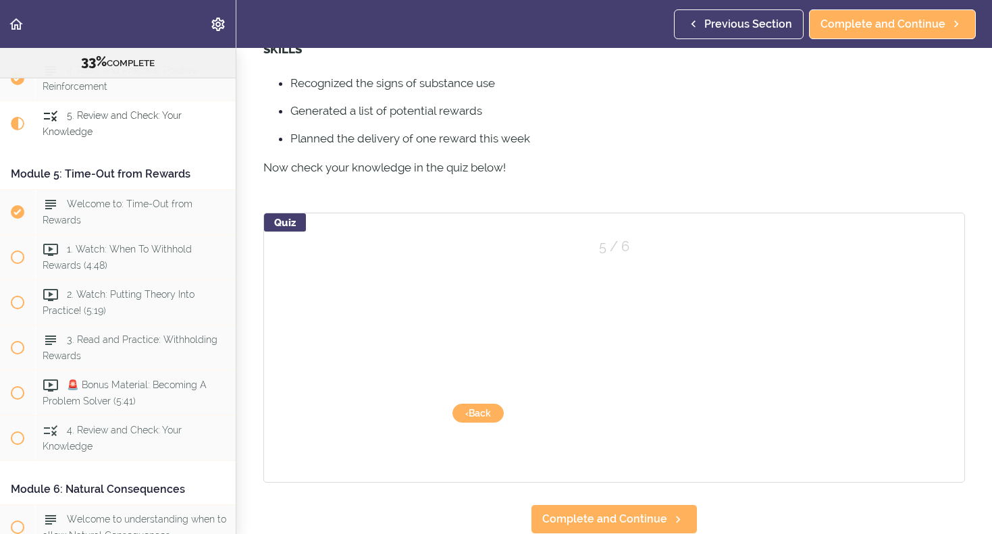
scroll to position [444, 0]
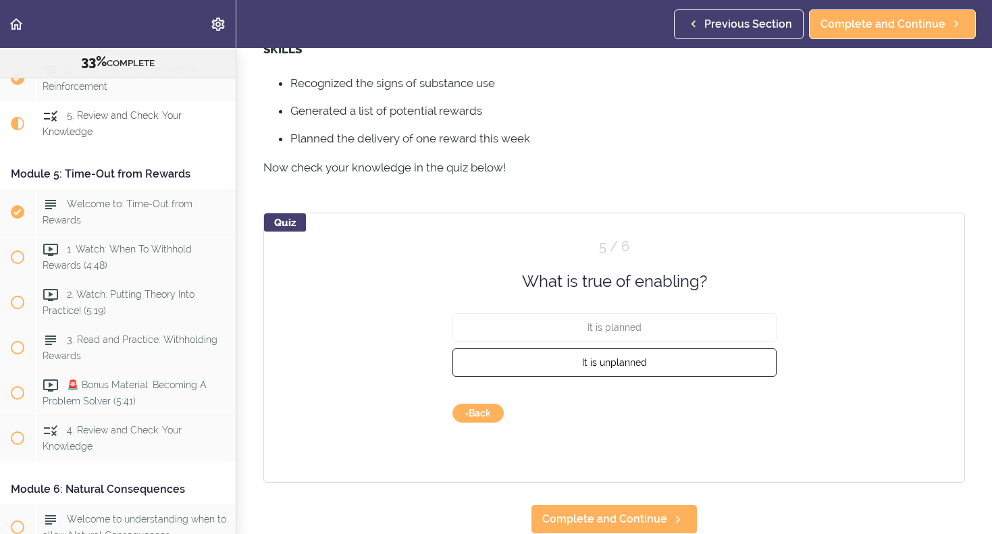
click at [613, 364] on span "It is unplanned" at bounding box center [614, 362] width 65 height 11
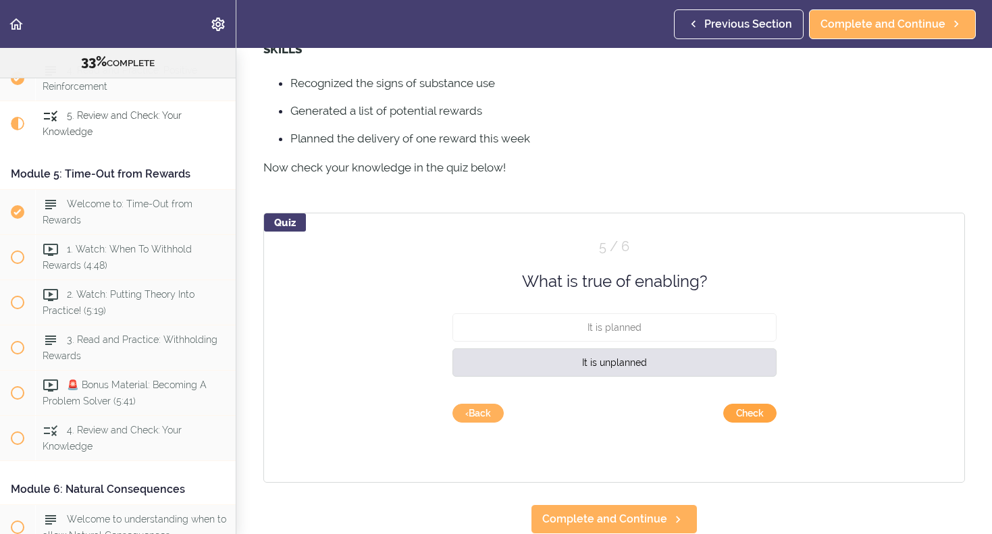
click at [736, 409] on button "Check" at bounding box center [749, 413] width 53 height 19
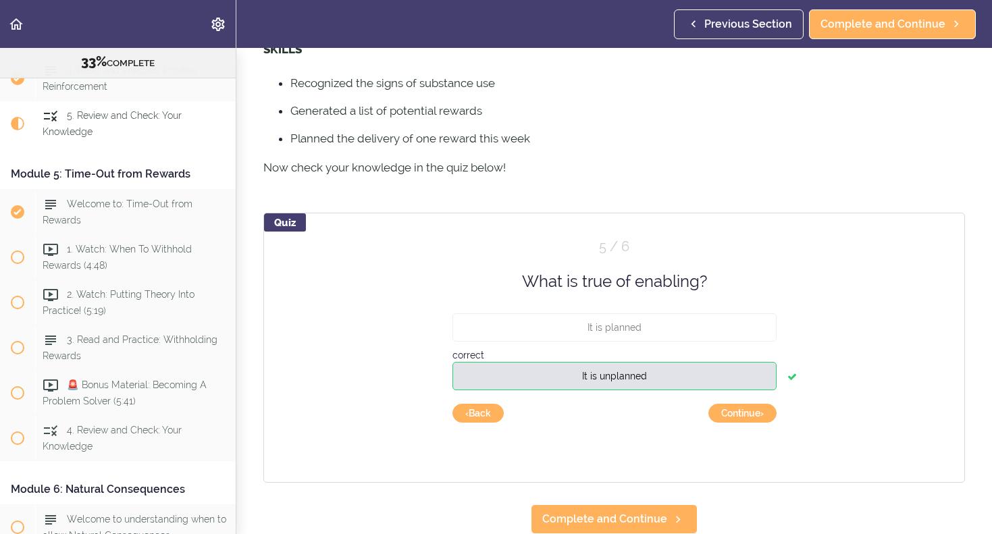
click at [736, 409] on button "Continue ›" at bounding box center [743, 413] width 68 height 19
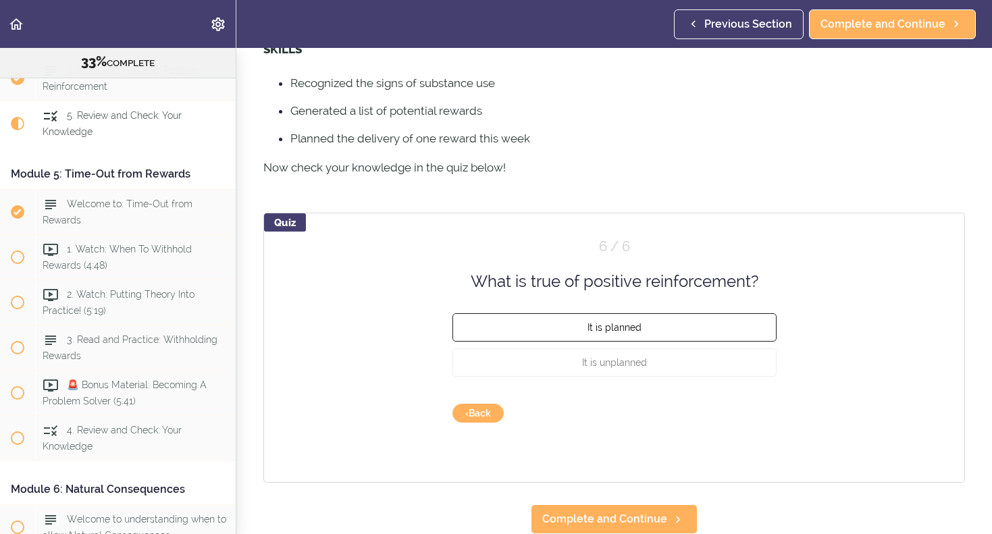
click at [624, 335] on button "It is planned" at bounding box center [615, 327] width 324 height 28
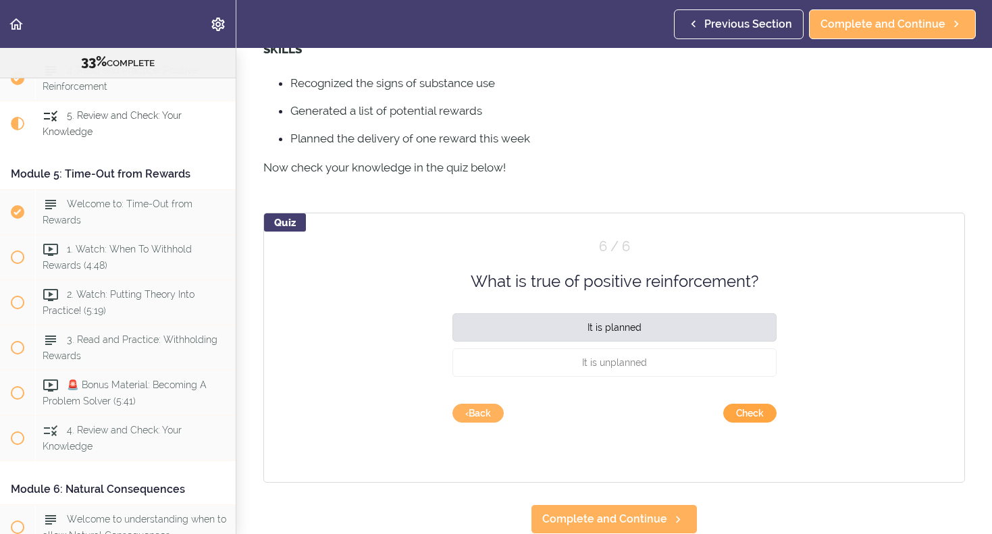
click at [749, 411] on button "Check" at bounding box center [749, 413] width 53 height 19
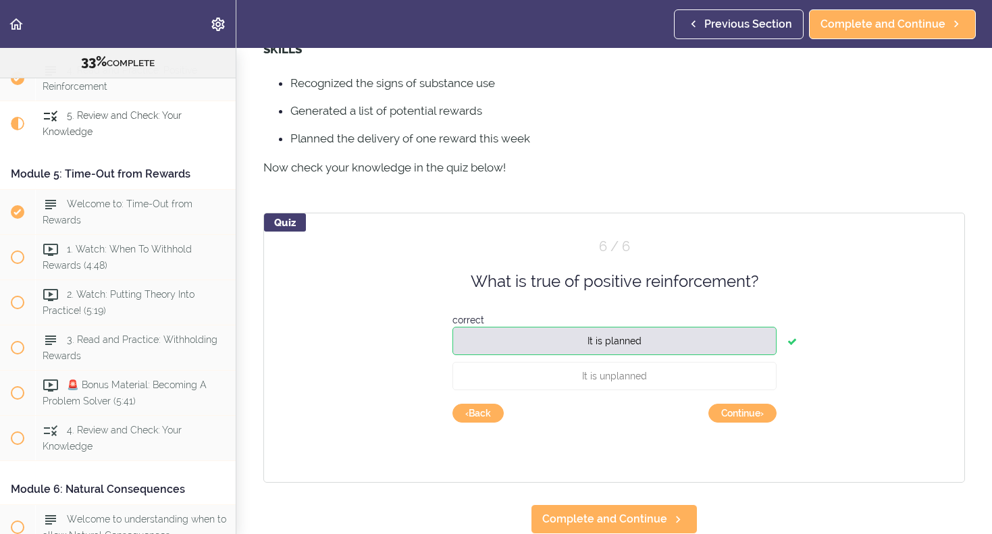
click at [749, 411] on button "Continue ›" at bounding box center [743, 413] width 68 height 19
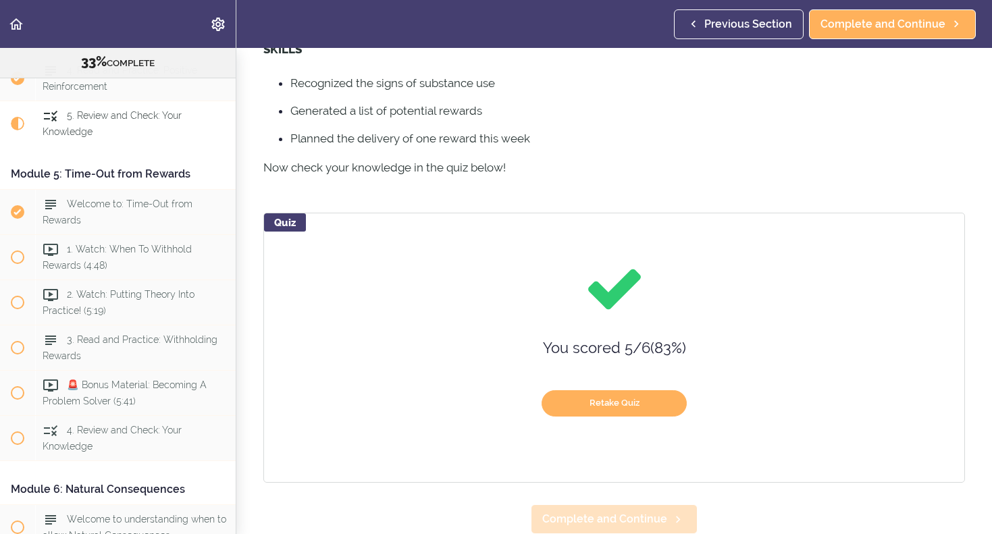
click at [621, 515] on span "Complete and Continue" at bounding box center [604, 519] width 125 height 16
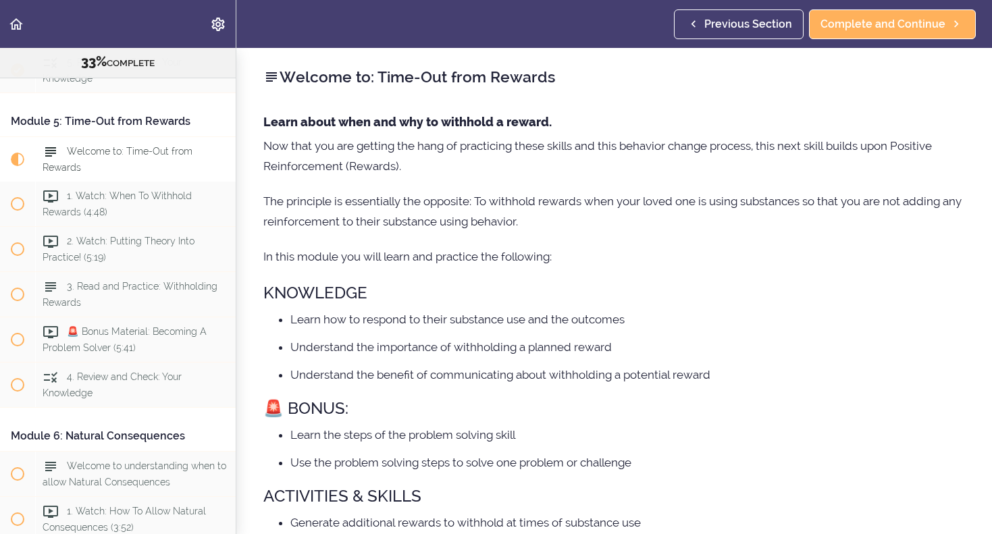
scroll to position [1265, 0]
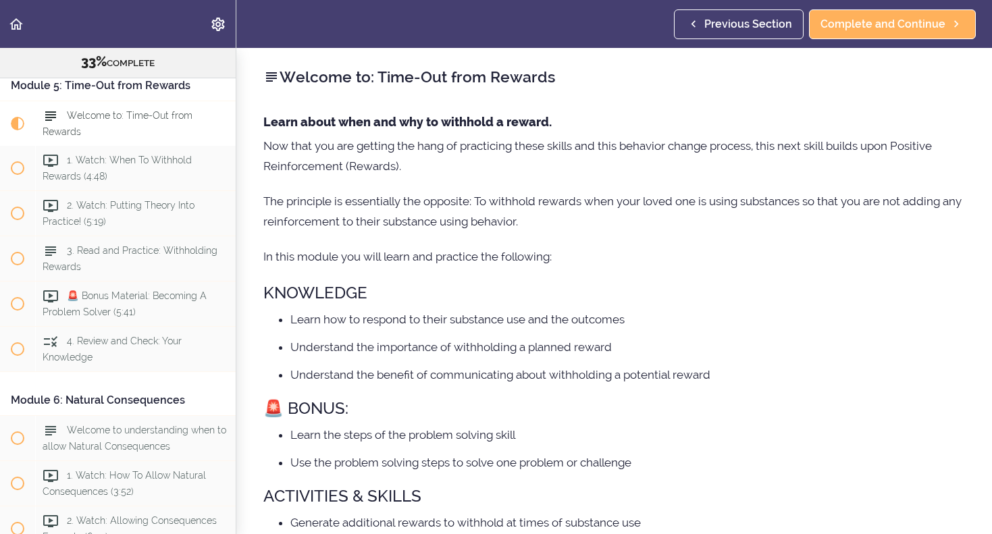
click at [747, 20] on span "Previous Section" at bounding box center [749, 24] width 88 height 16
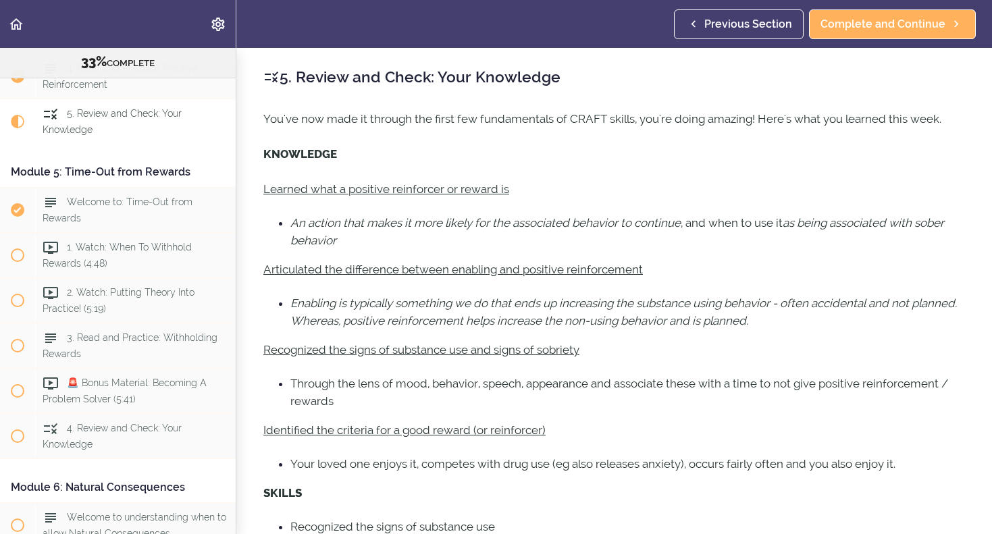
scroll to position [1175, 0]
click at [742, 28] on span "Previous Section" at bounding box center [749, 24] width 88 height 16
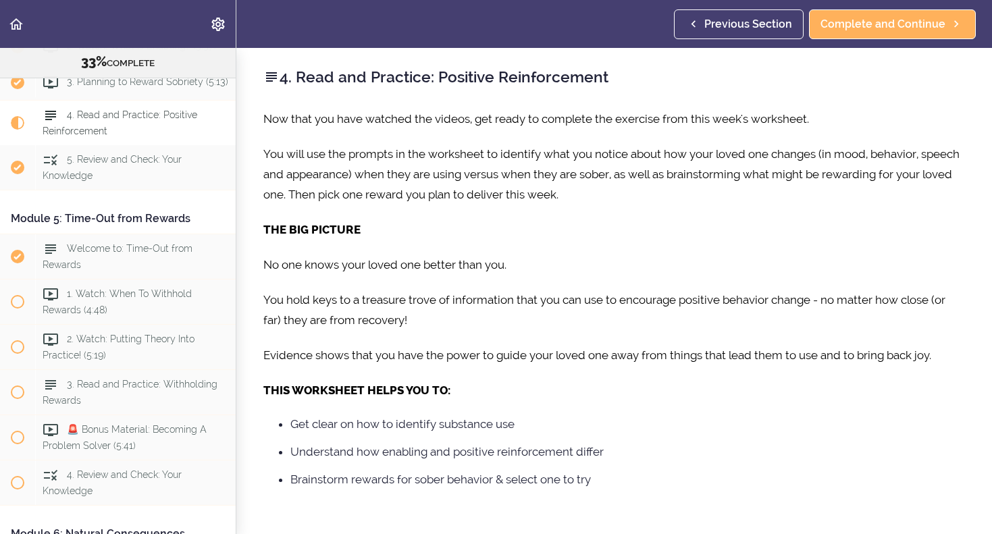
click at [742, 28] on span "Previous Section" at bounding box center [749, 24] width 88 height 16
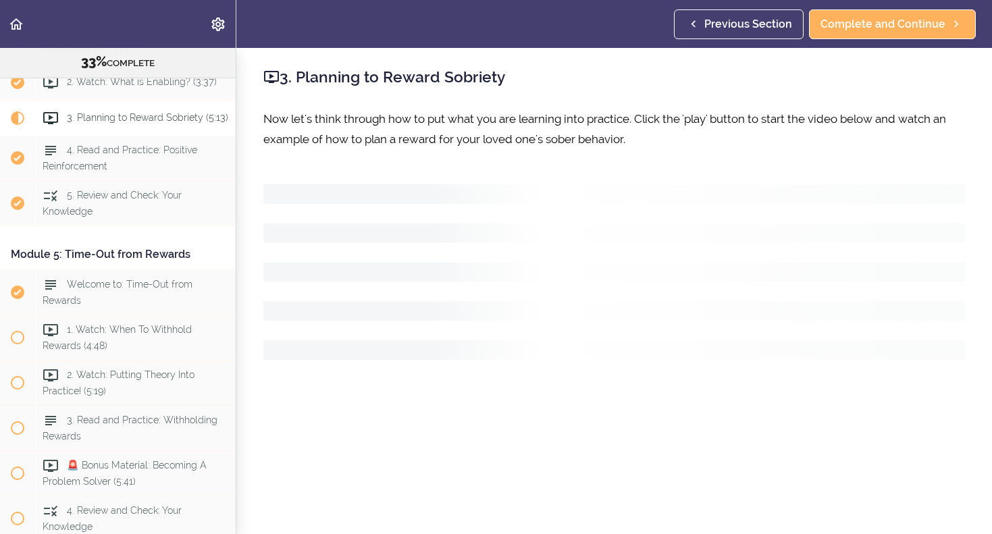
click at [742, 28] on span "Previous Section" at bounding box center [749, 24] width 88 height 16
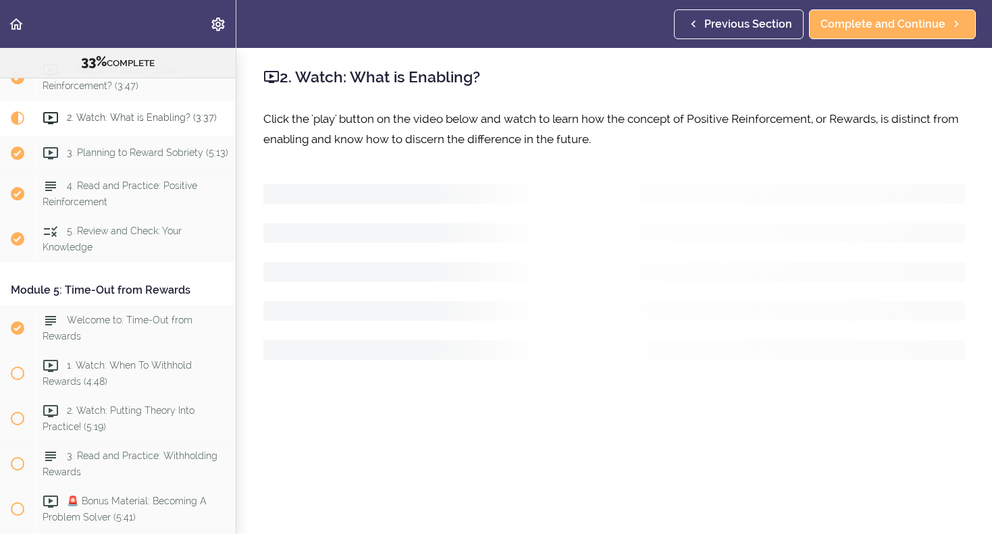
click at [742, 28] on span "Previous Section" at bounding box center [749, 24] width 88 height 16
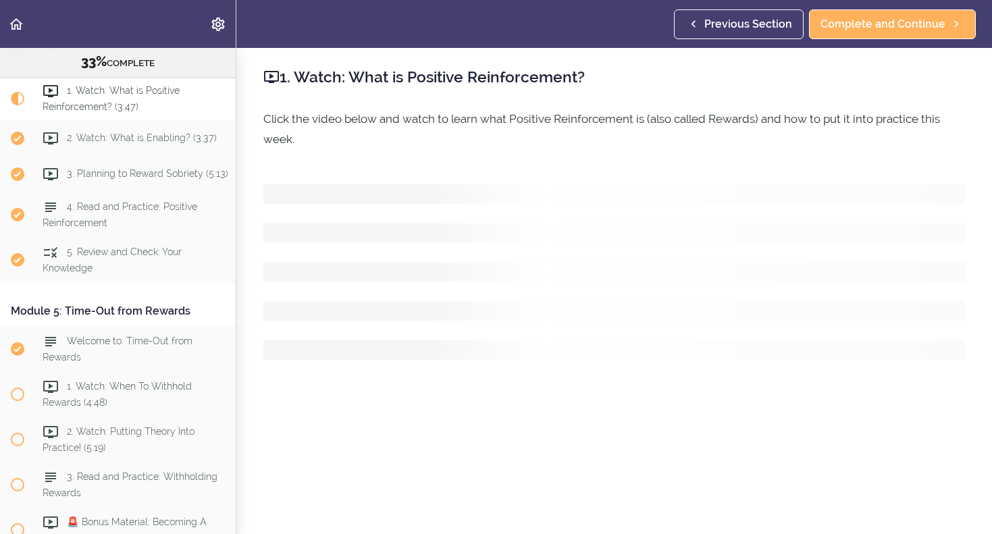
scroll to position [1014, 0]
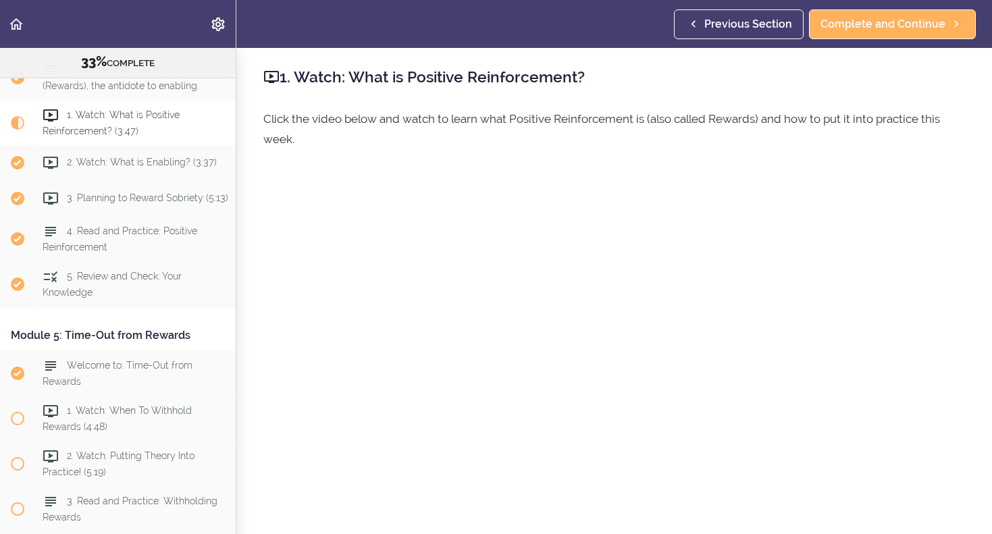
click at [742, 28] on span "Previous Section" at bounding box center [749, 24] width 88 height 16
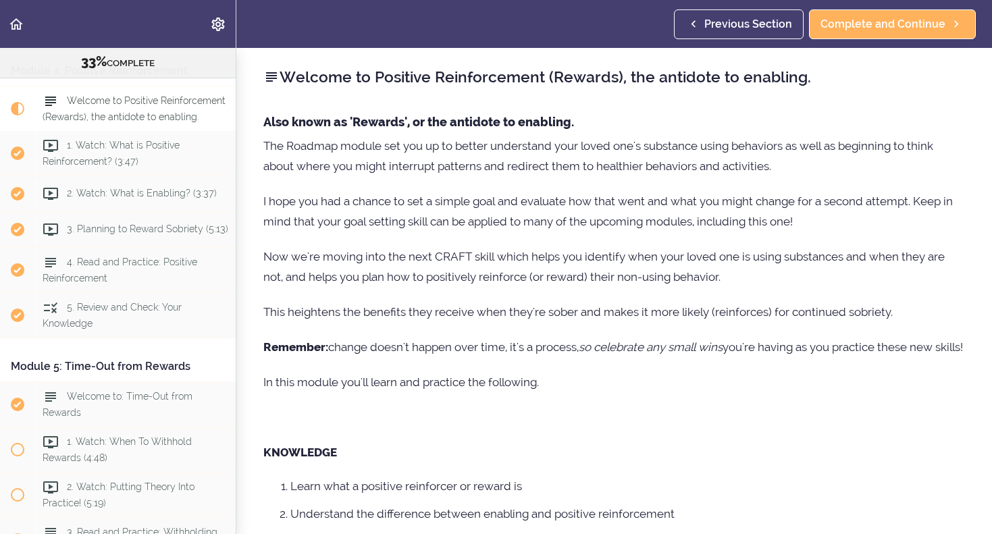
scroll to position [969, 0]
